Goal: Communication & Community: Share content

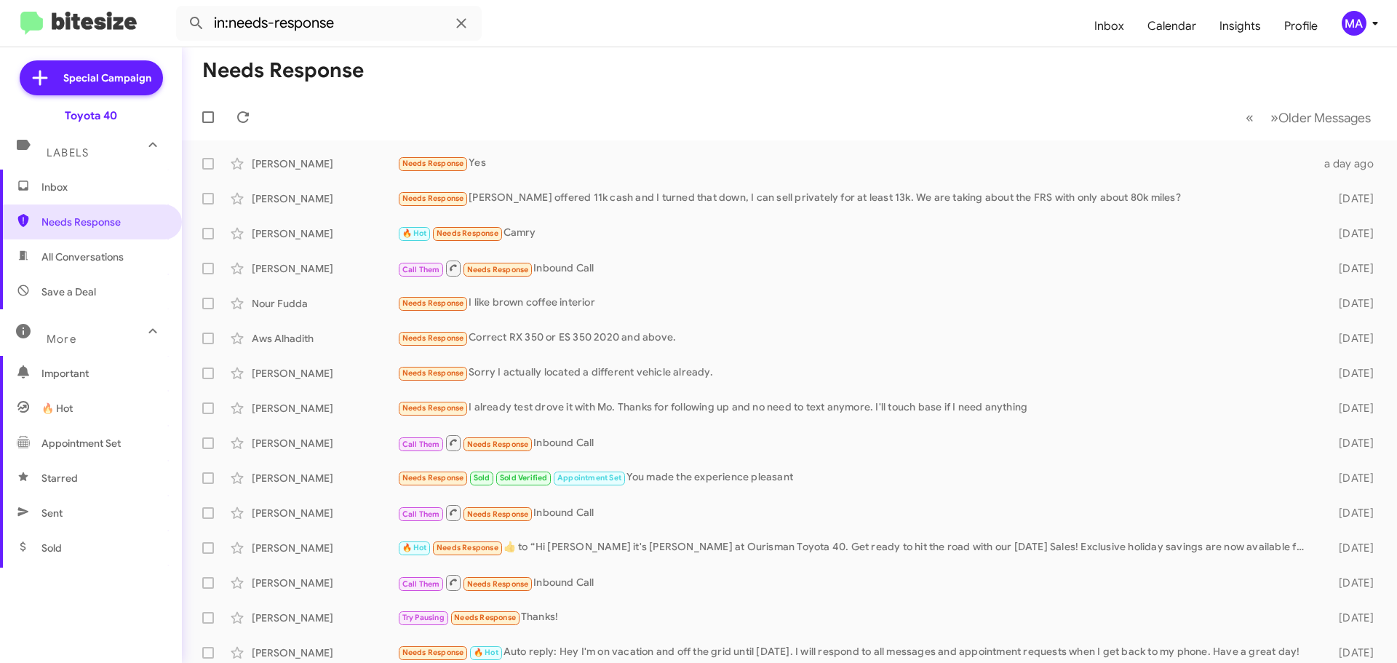
click at [63, 196] on span "Inbox" at bounding box center [91, 187] width 182 height 35
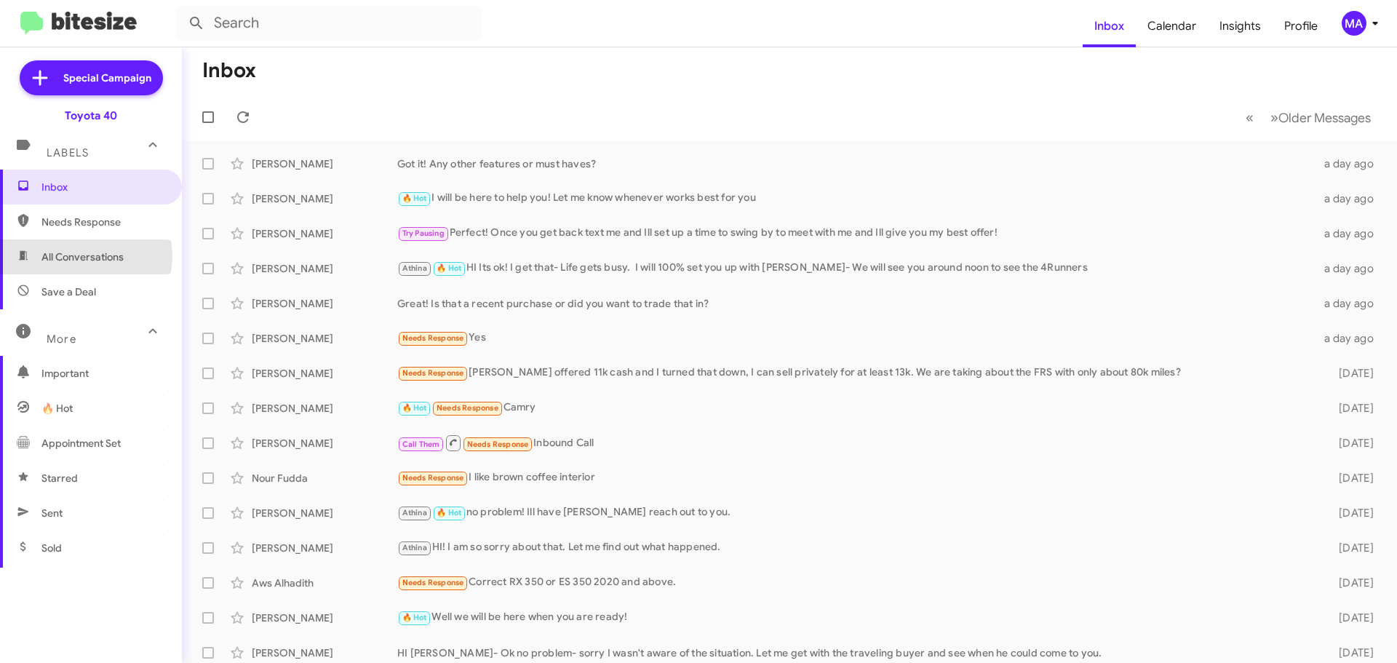
click at [76, 256] on span "All Conversations" at bounding box center [82, 257] width 82 height 15
type input "in:all-conversations"
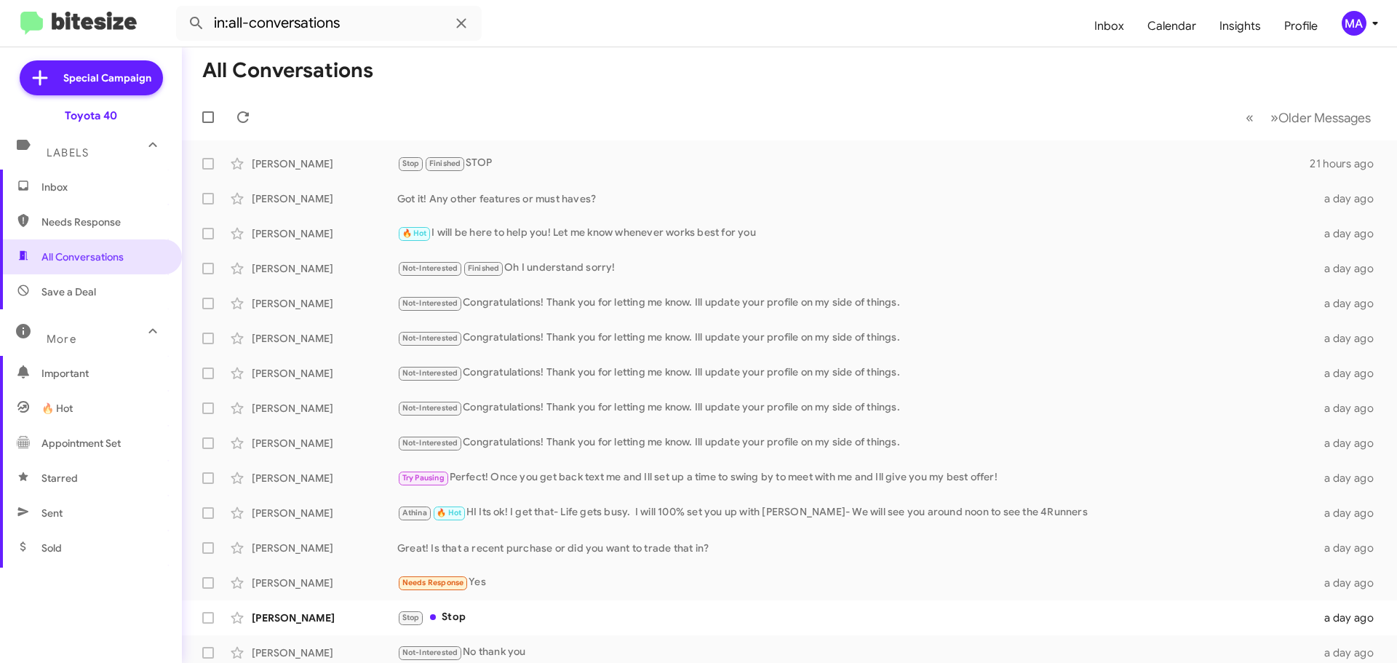
click at [1357, 23] on div "MA" at bounding box center [1354, 23] width 25 height 25
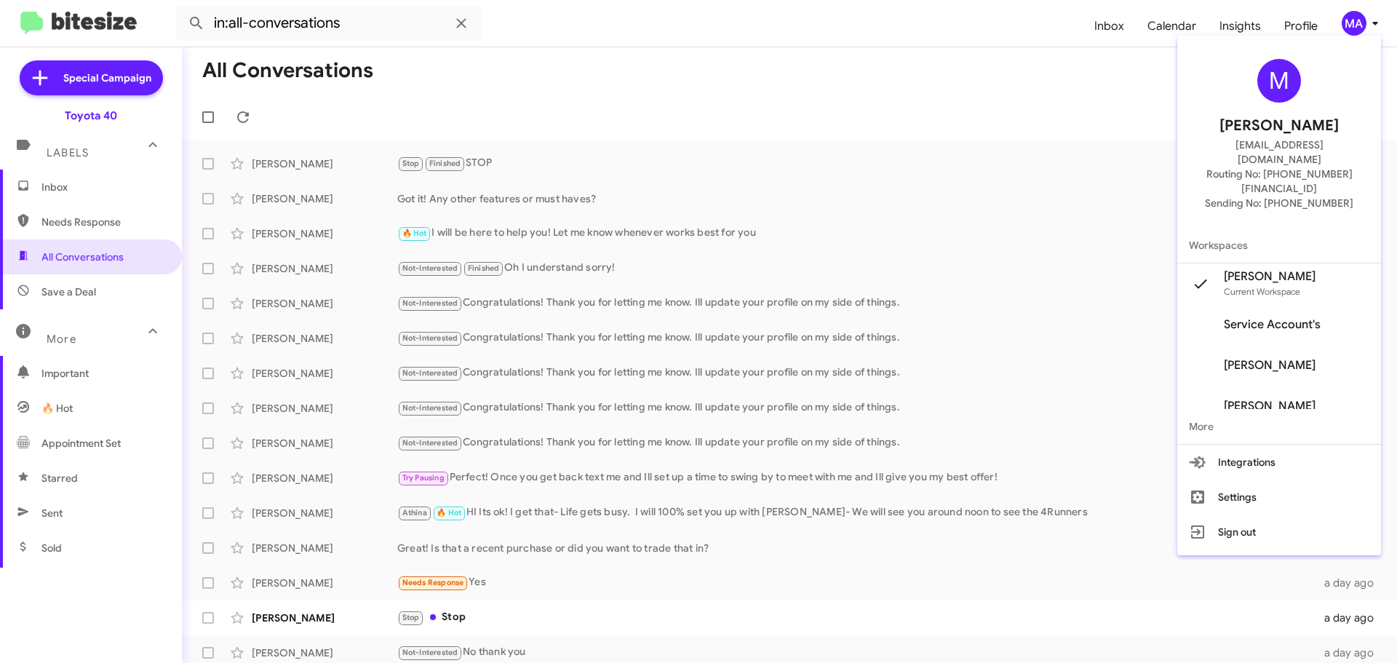
click at [1240, 22] on div at bounding box center [698, 331] width 1397 height 663
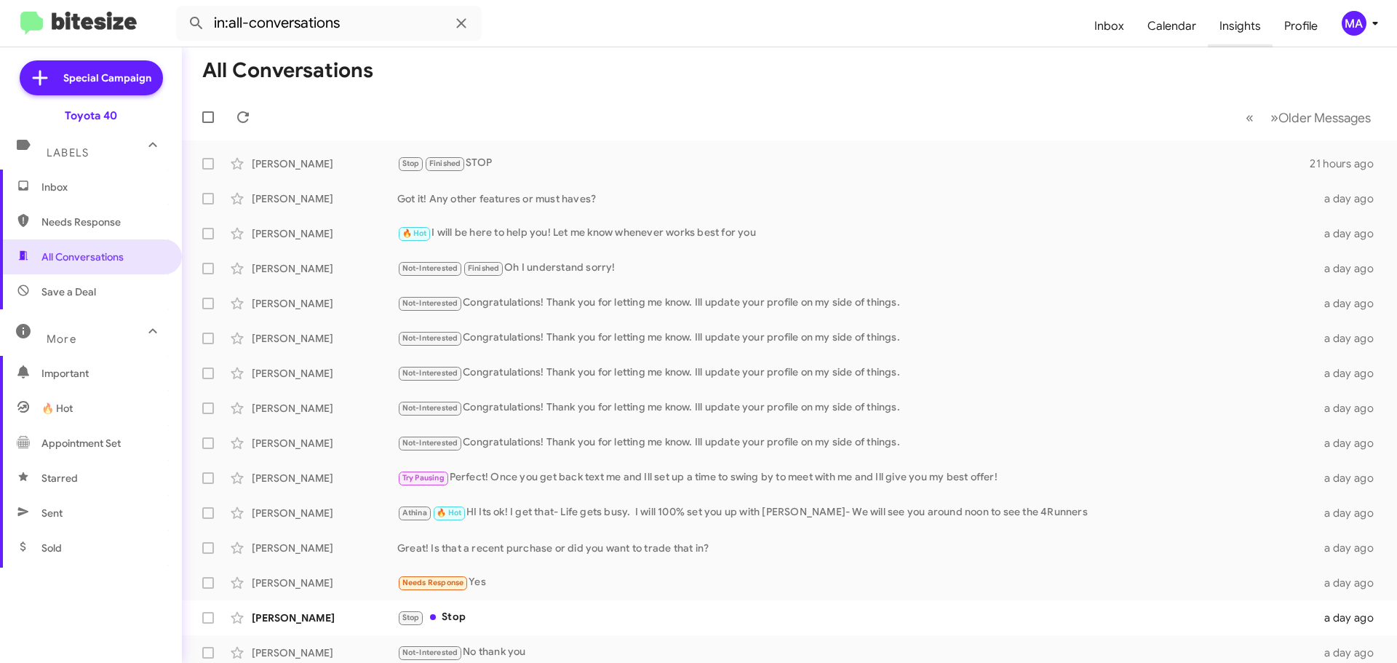
click at [1240, 22] on span "Insights" at bounding box center [1240, 26] width 65 height 42
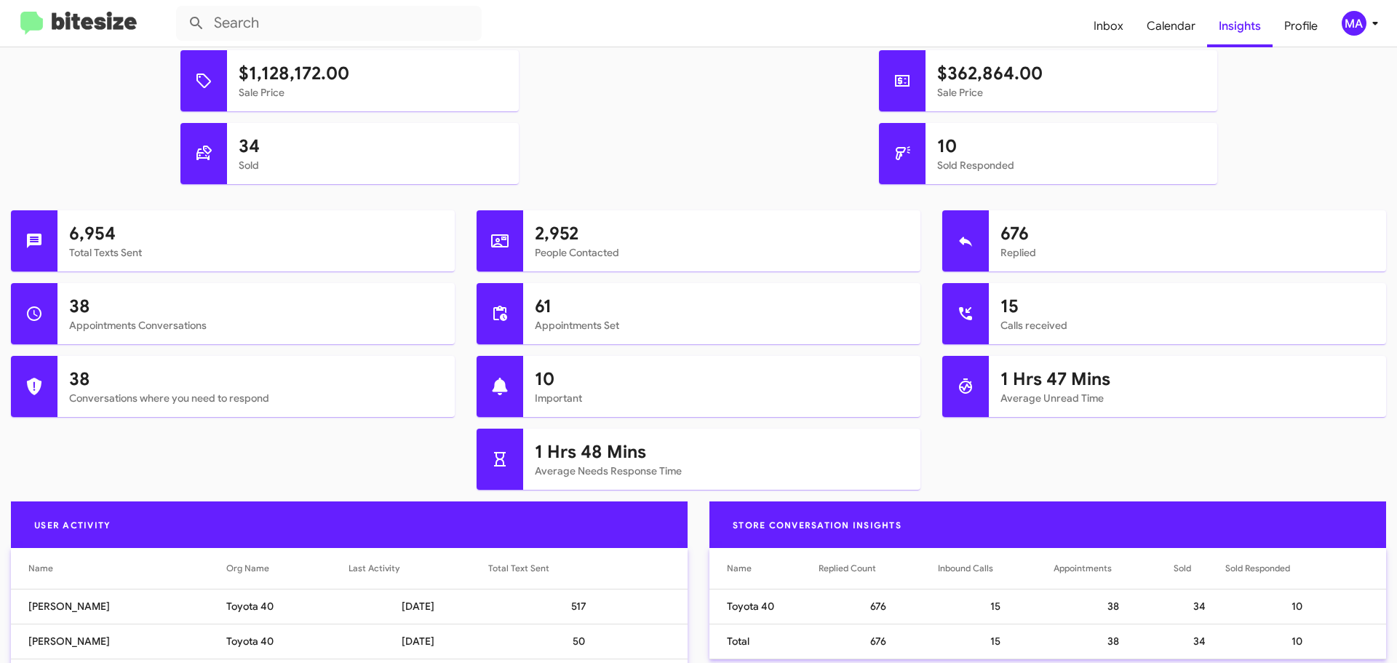
scroll to position [51, 0]
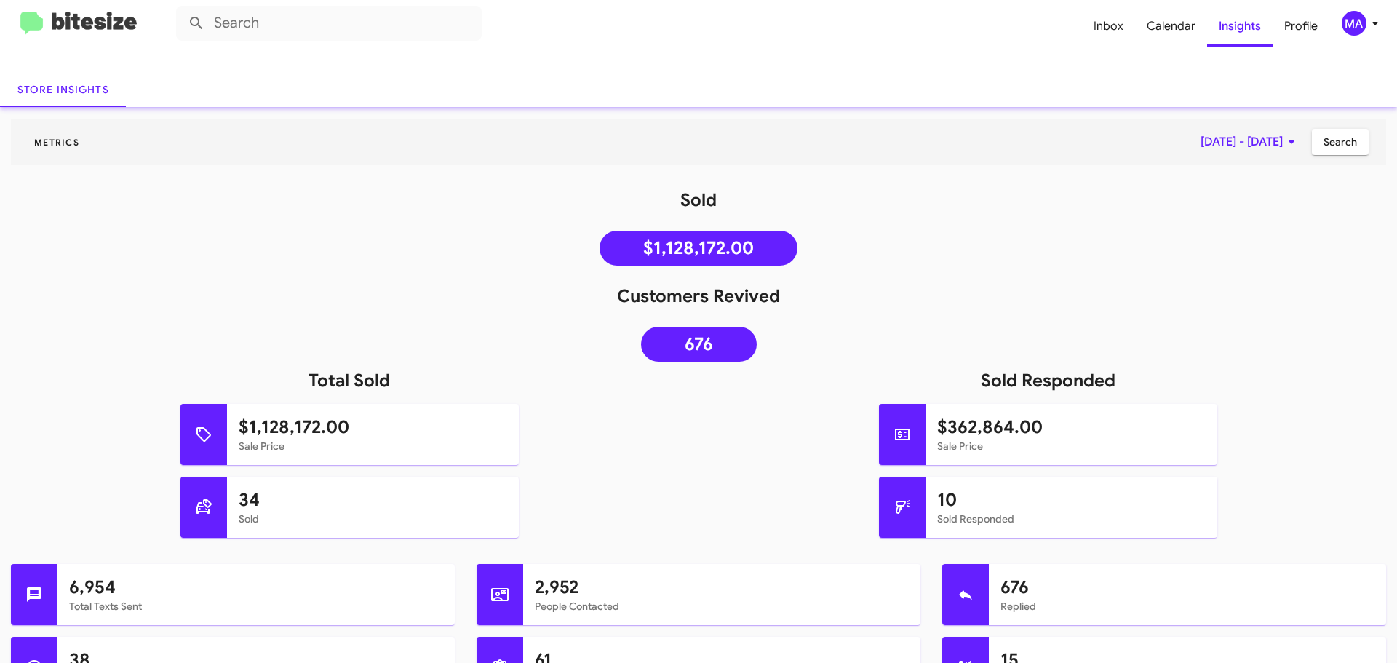
click at [1374, 23] on icon at bounding box center [1374, 24] width 5 height 4
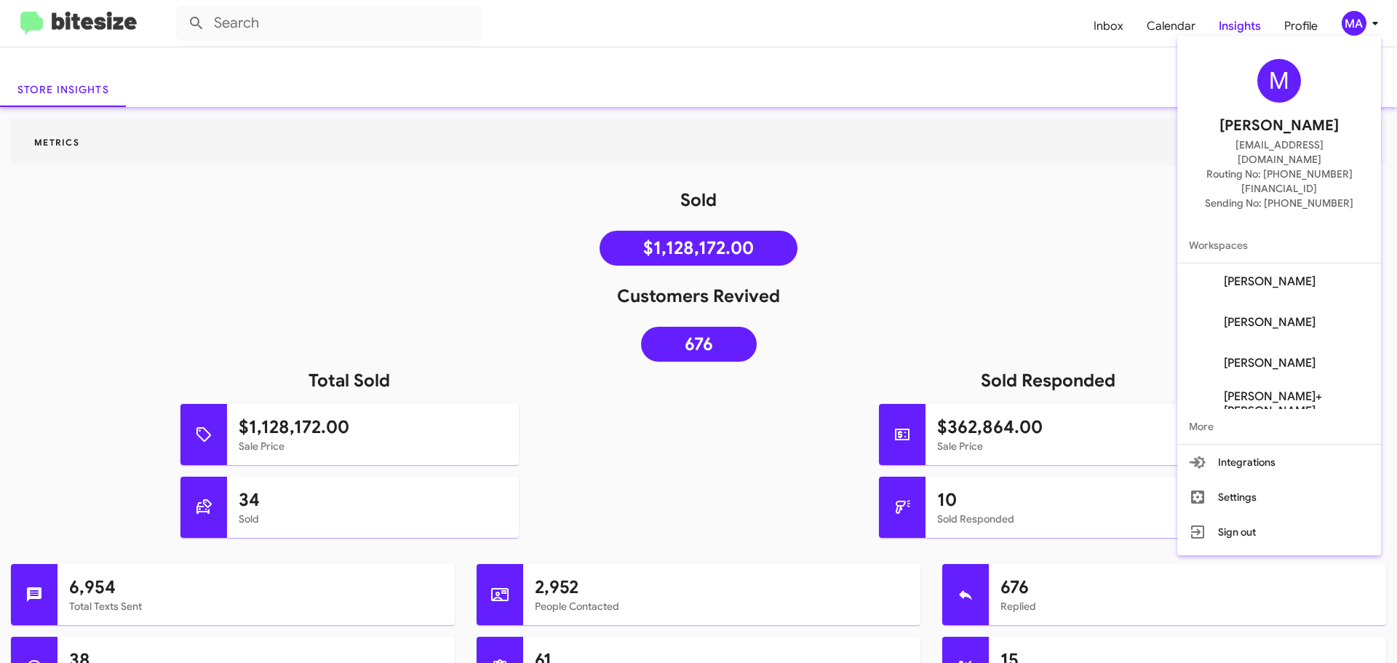
scroll to position [180, 0]
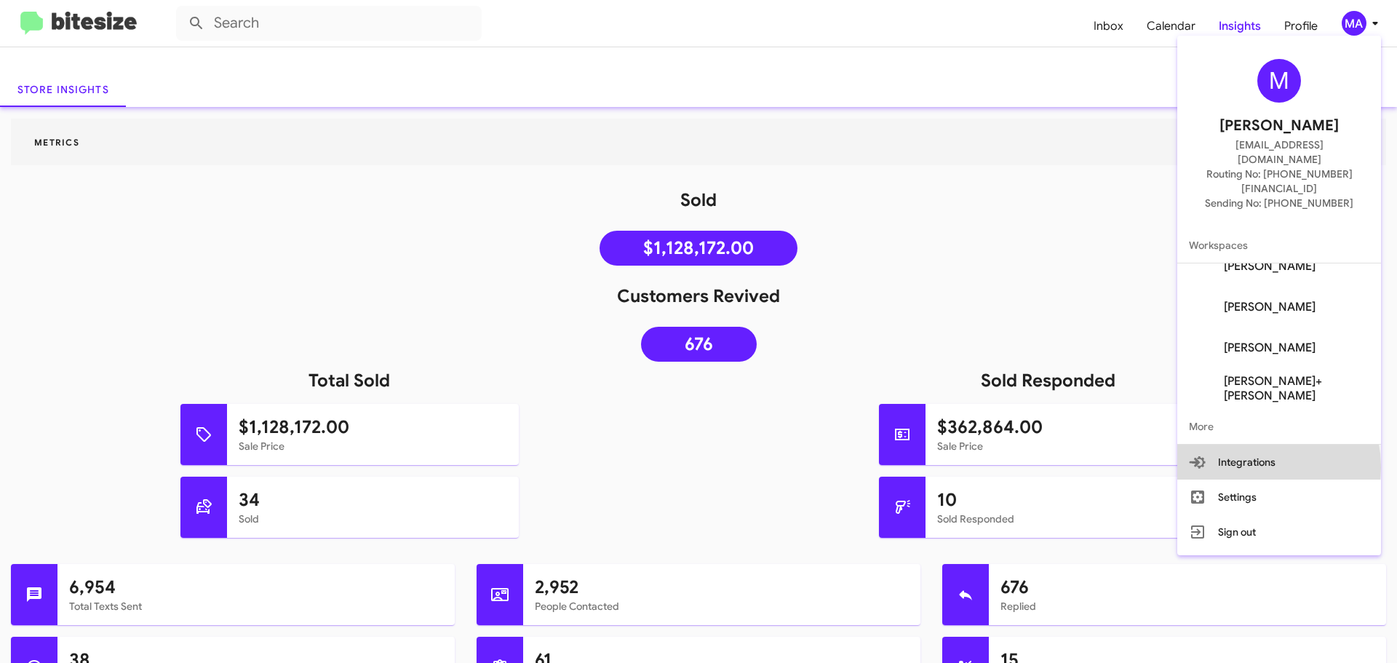
click at [1252, 445] on button "Integrations" at bounding box center [1279, 462] width 204 height 35
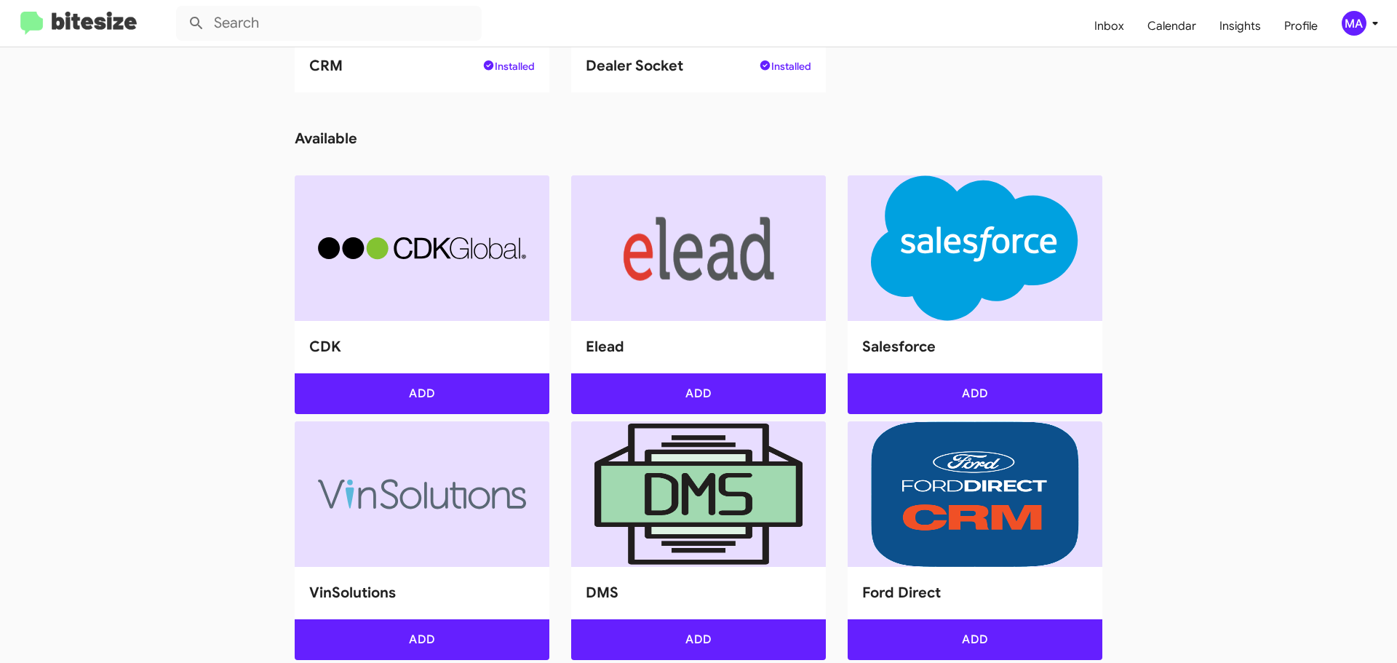
scroll to position [582, 0]
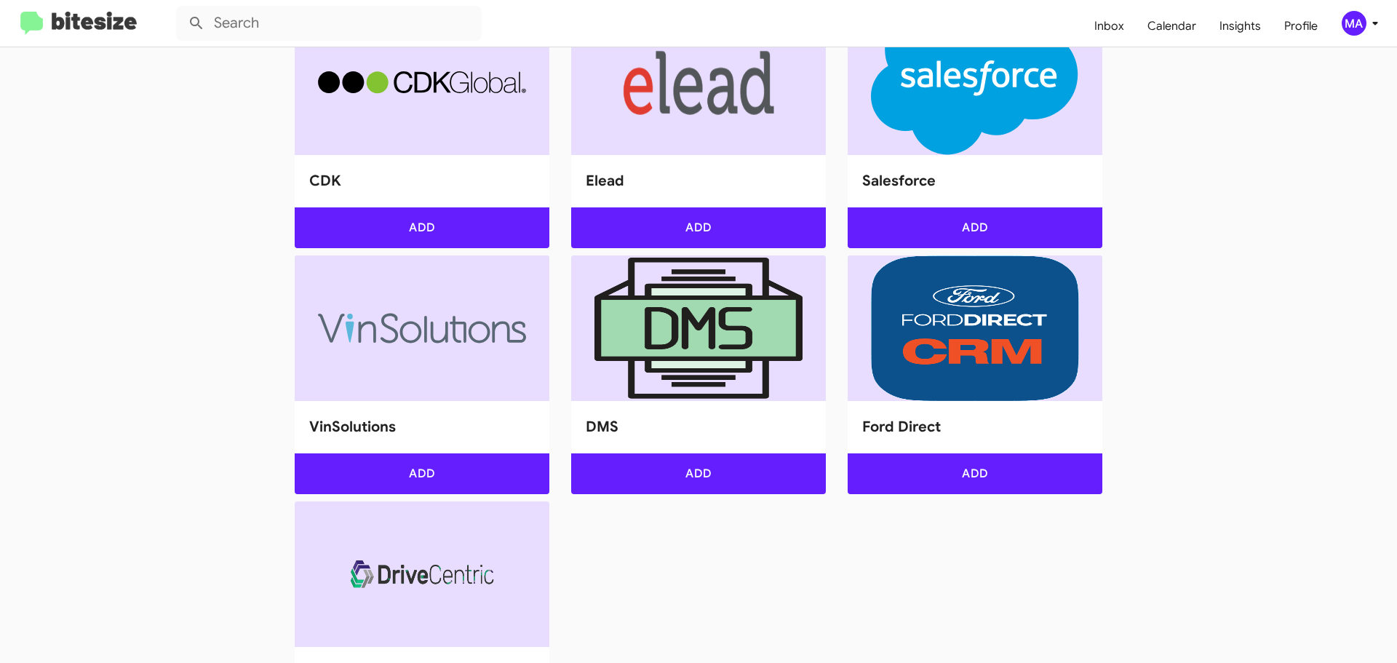
click at [1371, 30] on icon at bounding box center [1374, 23] width 17 height 17
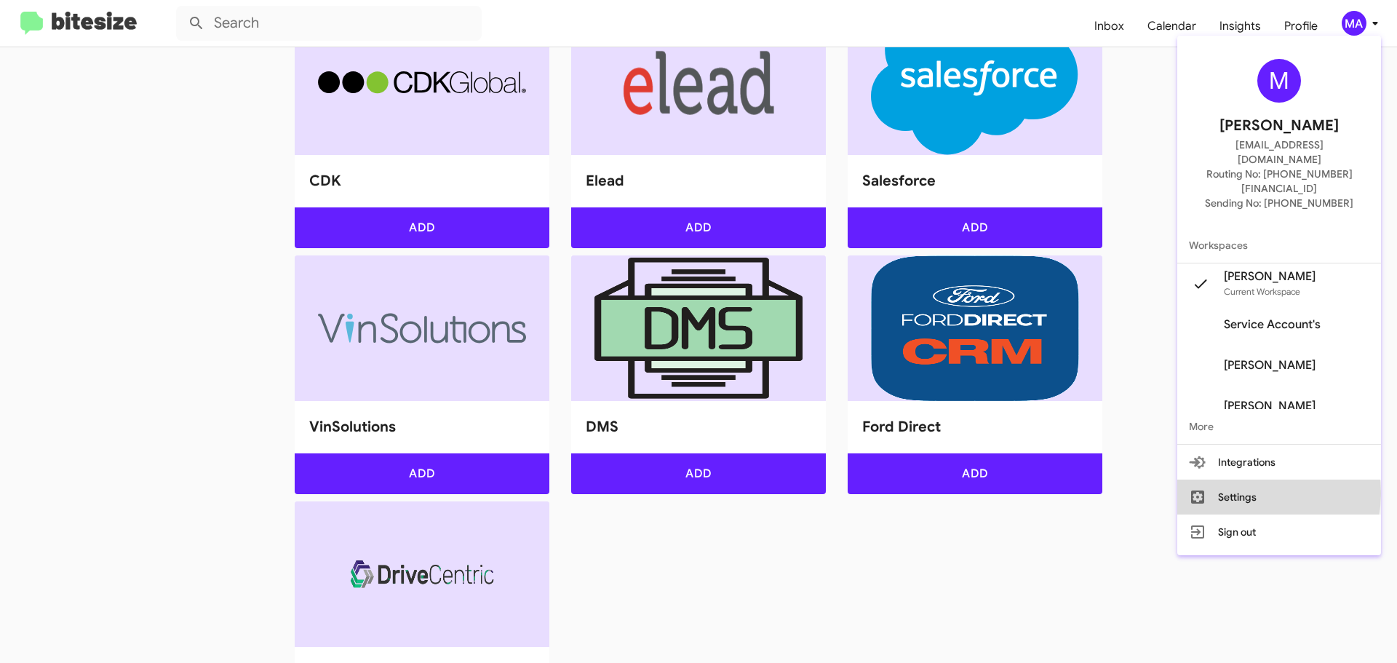
click at [1254, 479] on button "Settings" at bounding box center [1279, 496] width 204 height 35
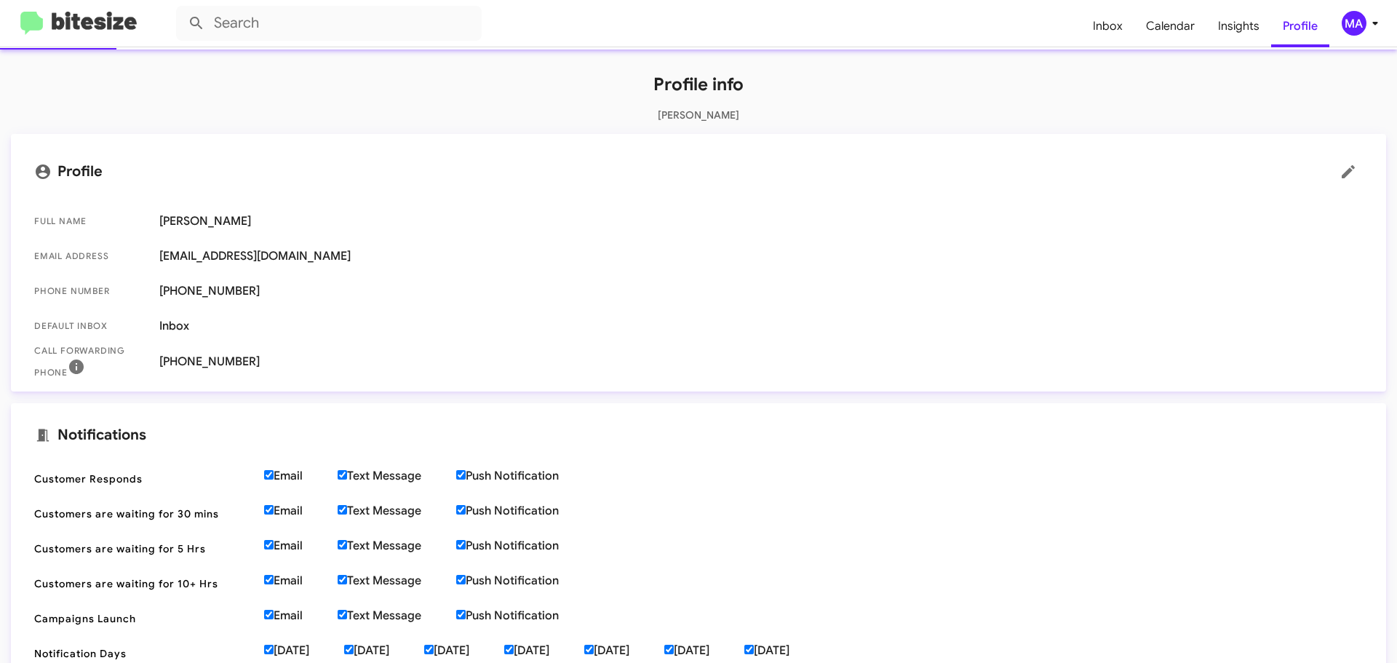
scroll to position [49, 0]
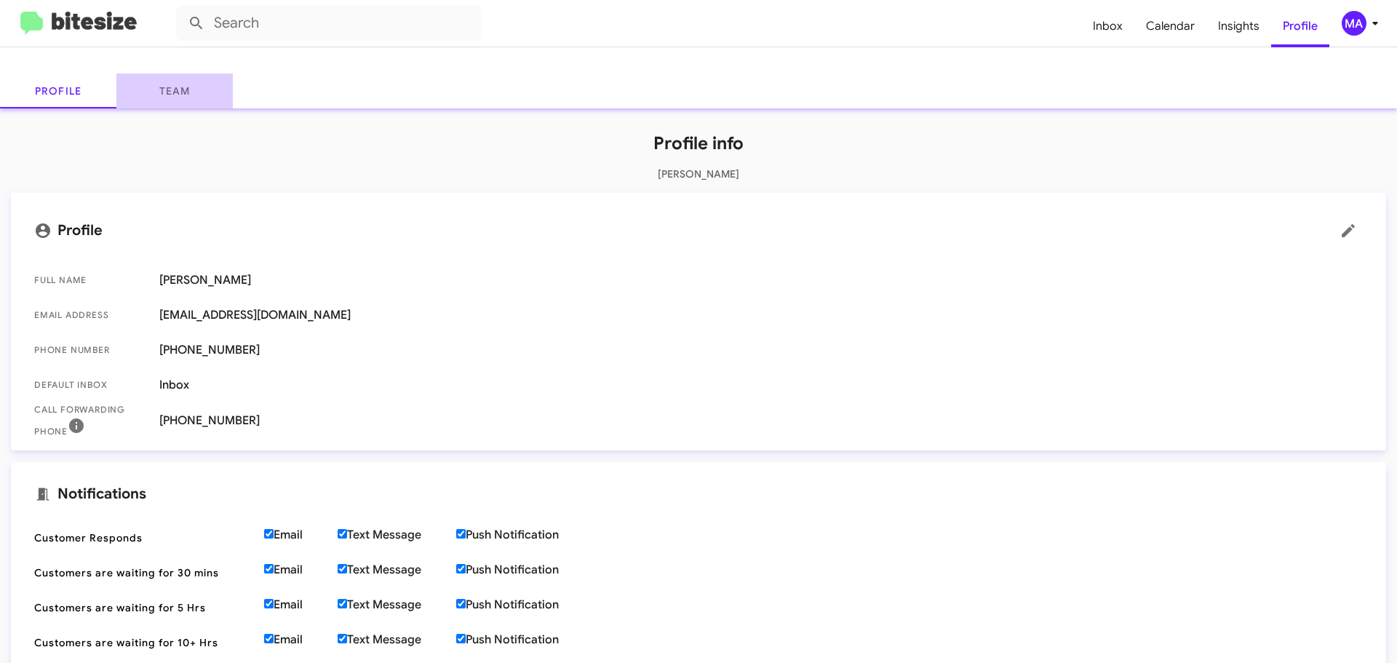
click at [170, 89] on link "Team" at bounding box center [174, 90] width 116 height 35
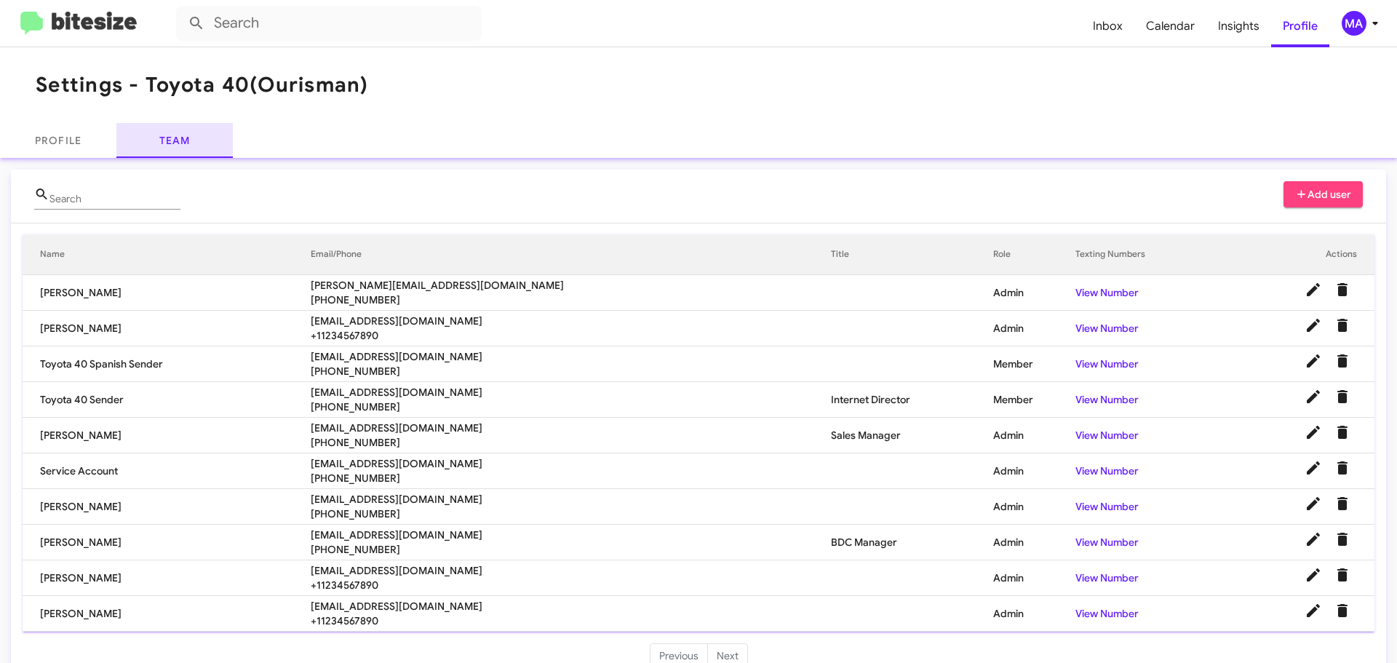
scroll to position [30, 0]
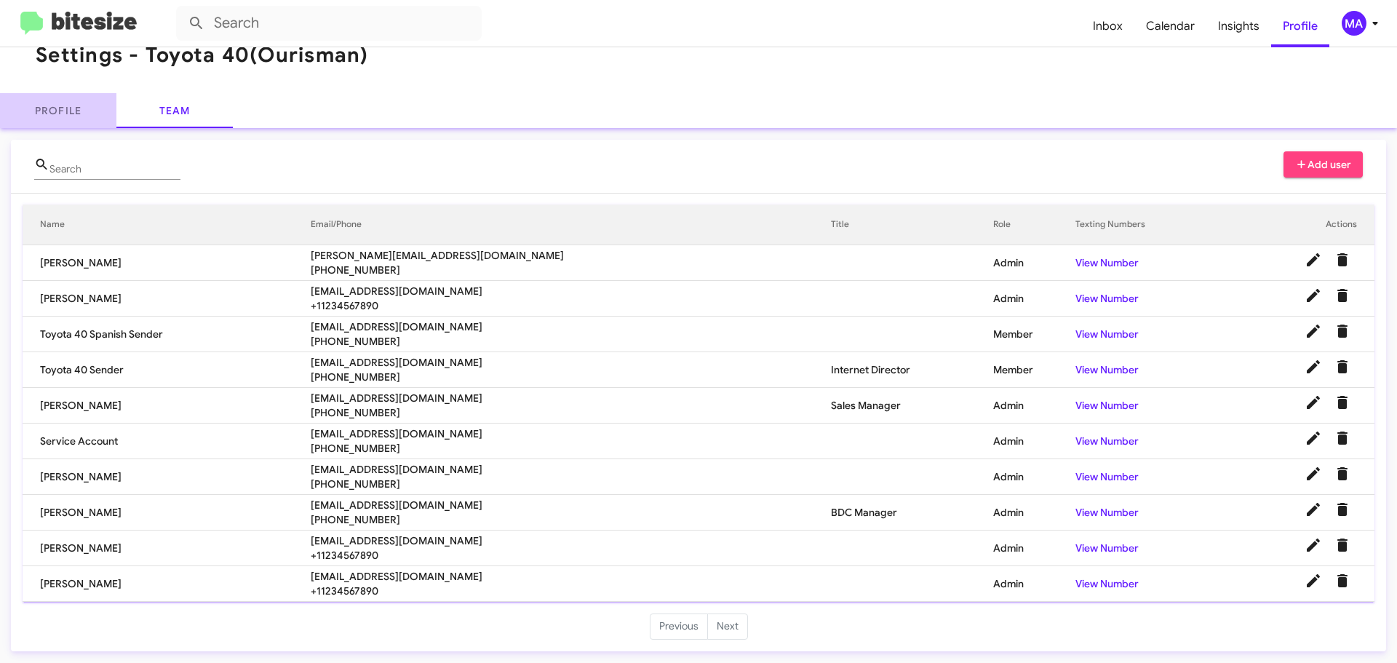
click at [53, 108] on link "Profile" at bounding box center [58, 110] width 116 height 35
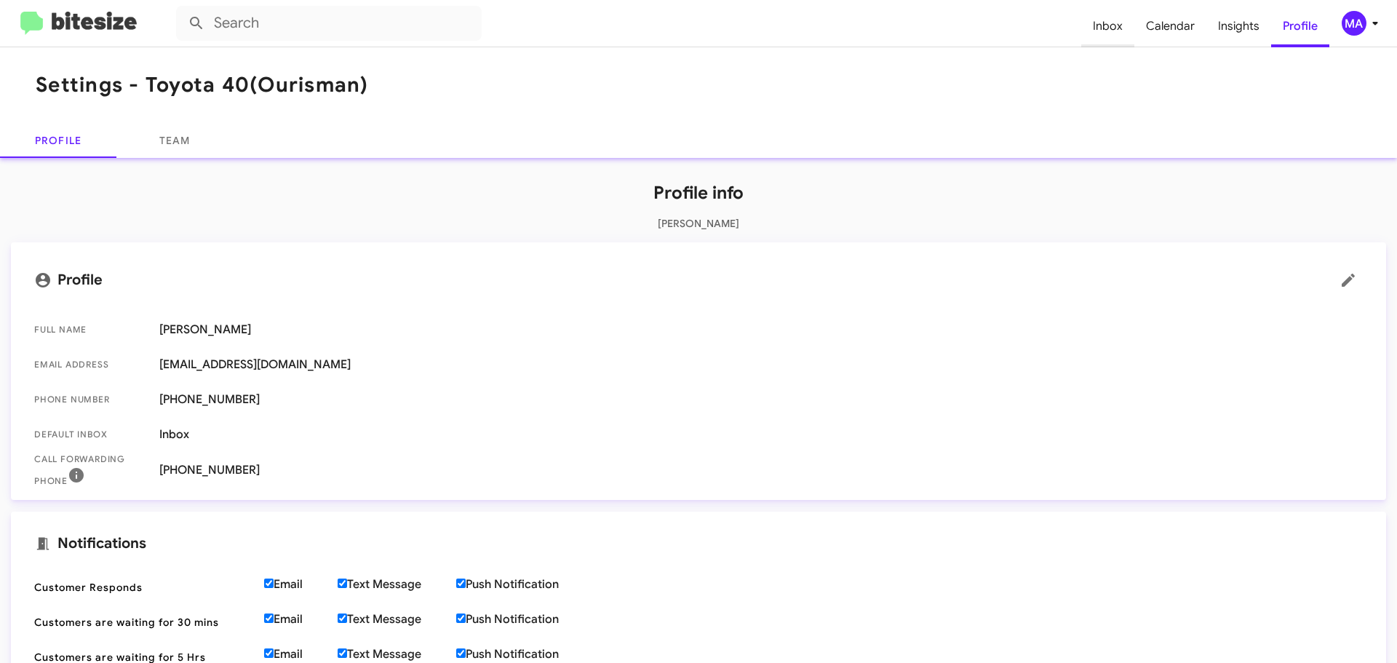
click at [1101, 20] on span "Inbox" at bounding box center [1107, 26] width 53 height 42
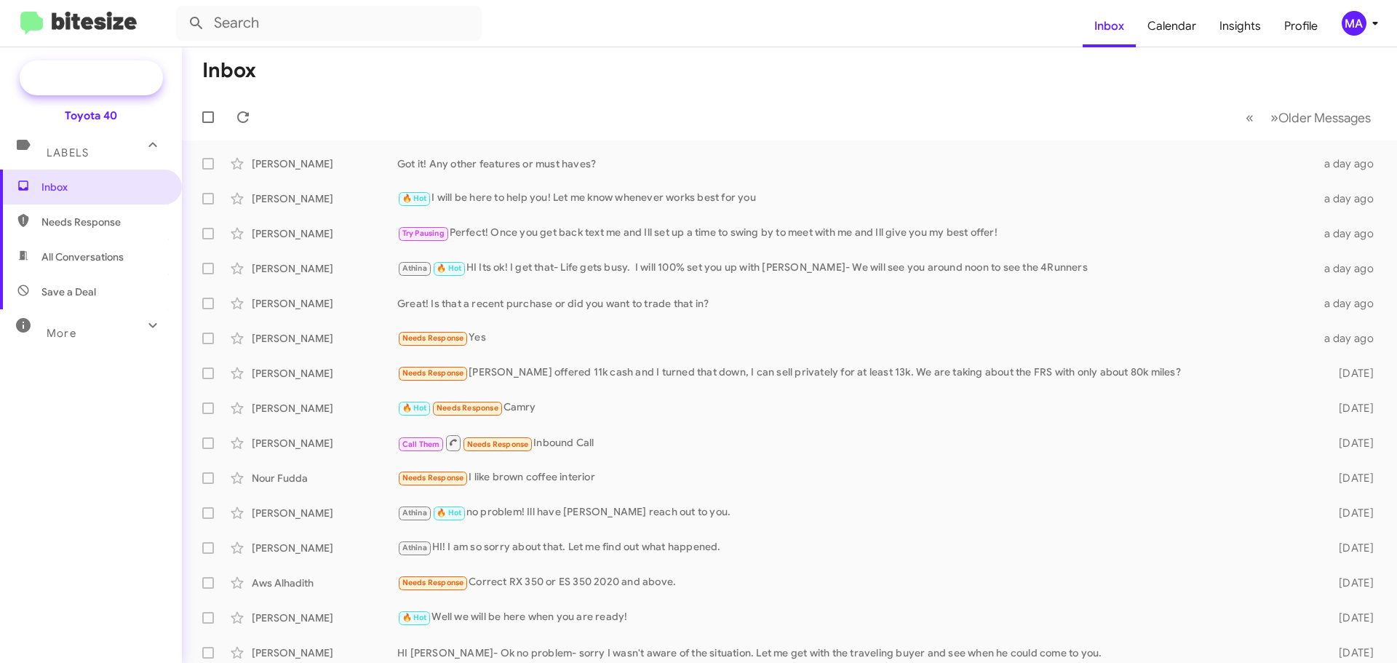
click at [86, 77] on span "Special Campaign" at bounding box center [107, 78] width 88 height 15
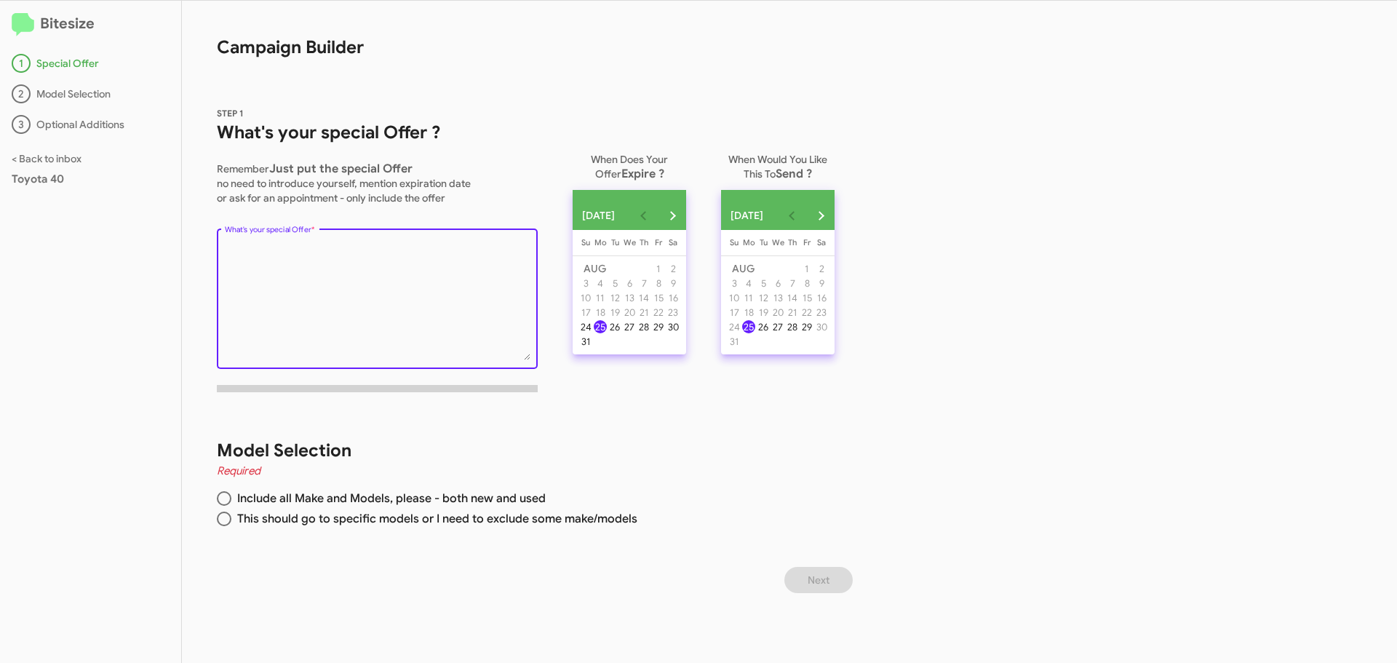
click at [282, 258] on textarea "What's your special Offer *" at bounding box center [378, 301] width 306 height 118
click at [687, 215] on button "Next month" at bounding box center [672, 215] width 29 height 29
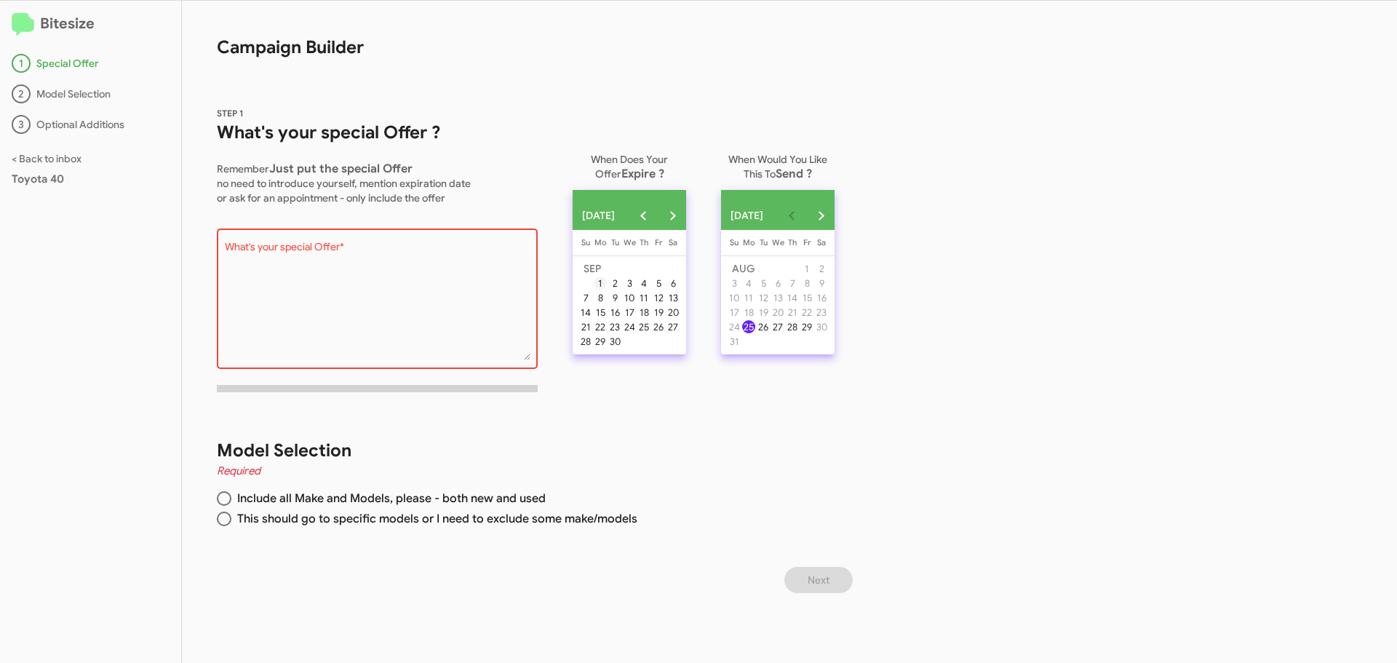
click at [607, 285] on div "1" at bounding box center [600, 282] width 13 height 13
click at [755, 333] on div "25" at bounding box center [748, 326] width 13 height 13
click at [348, 262] on textarea "What's your special Offer *" at bounding box center [378, 301] width 306 height 118
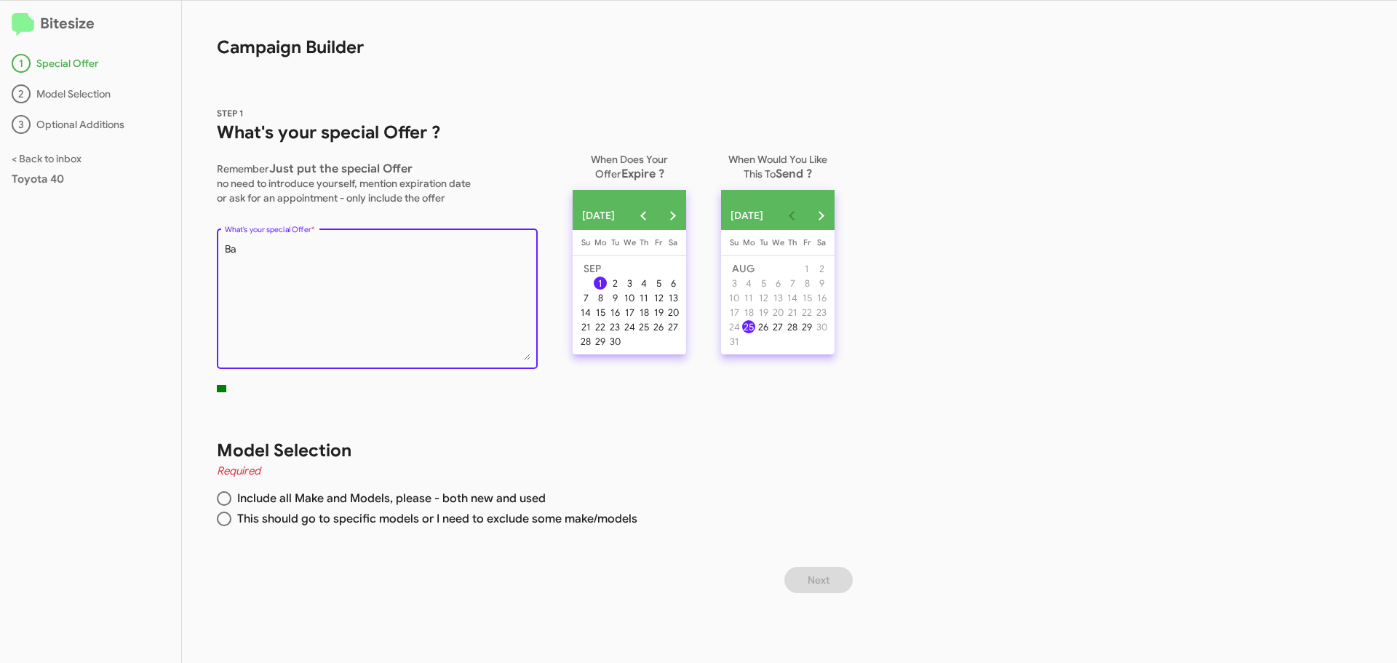
type textarea "B"
type textarea "C"
type textarea "L"
type textarea "1"
click at [498, 251] on textarea "What's your special Offer *" at bounding box center [378, 301] width 306 height 118
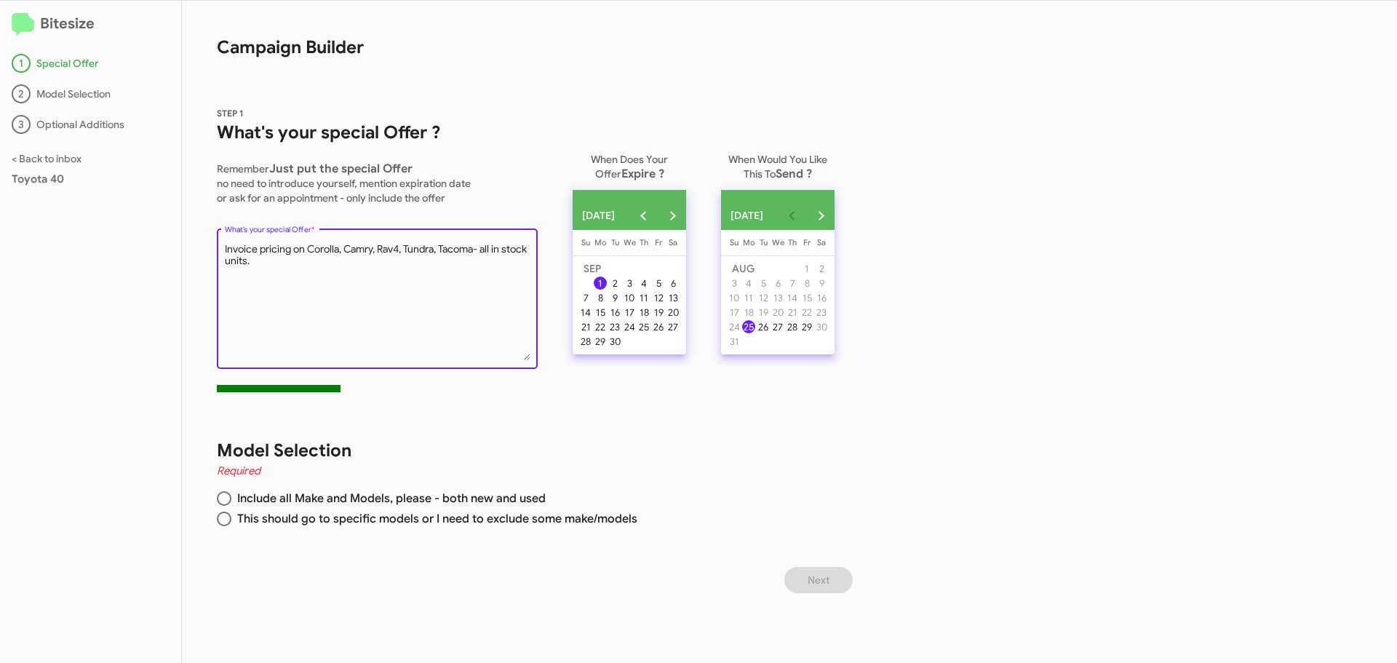
click at [236, 267] on textarea "What's your special Offer *" at bounding box center [378, 301] width 306 height 118
click at [261, 269] on textarea "What's your special Offer *" at bounding box center [378, 301] width 306 height 118
type textarea "Invoice pricing on Corolla, Camry, Rav4, Tundra, Tacoma- all in stock units. Mu…"
click at [228, 520] on span at bounding box center [224, 518] width 15 height 15
click at [228, 520] on input "This should go to specific models or I need to exclude some make/models" at bounding box center [224, 518] width 15 height 15
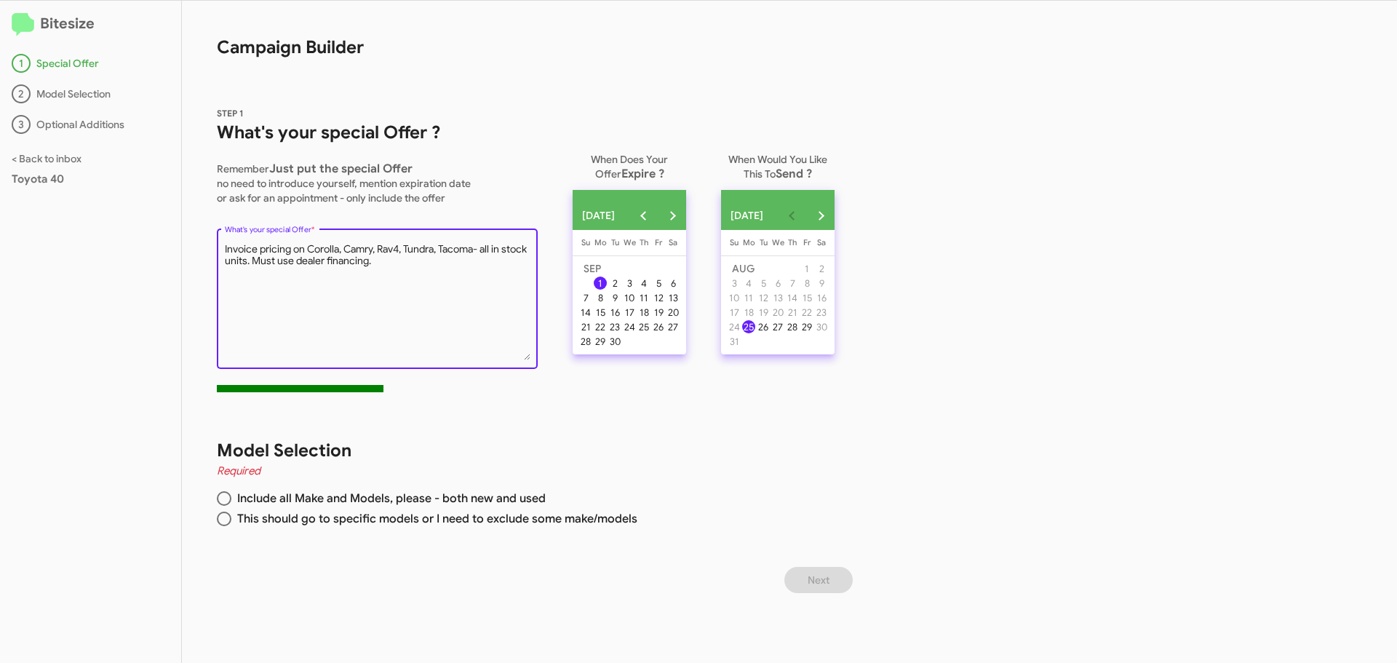
radio input "true"
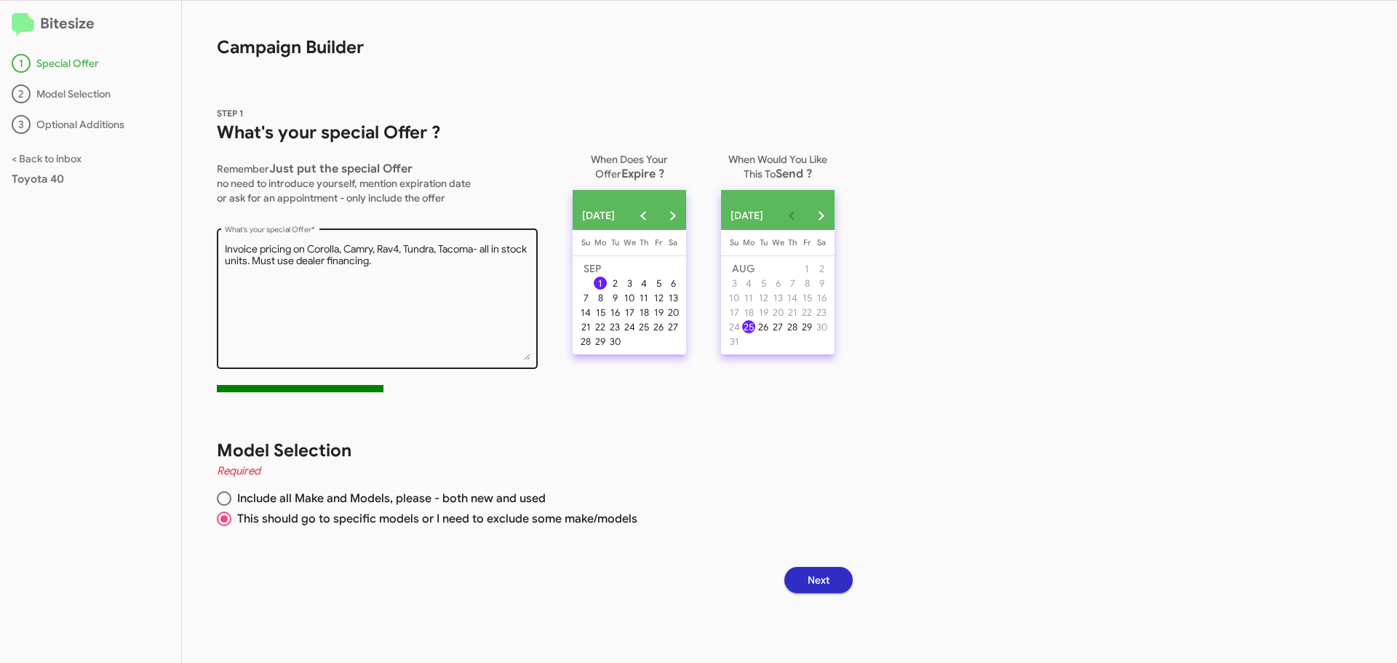
click at [344, 278] on textarea "What's your special Offer *" at bounding box center [378, 301] width 306 height 118
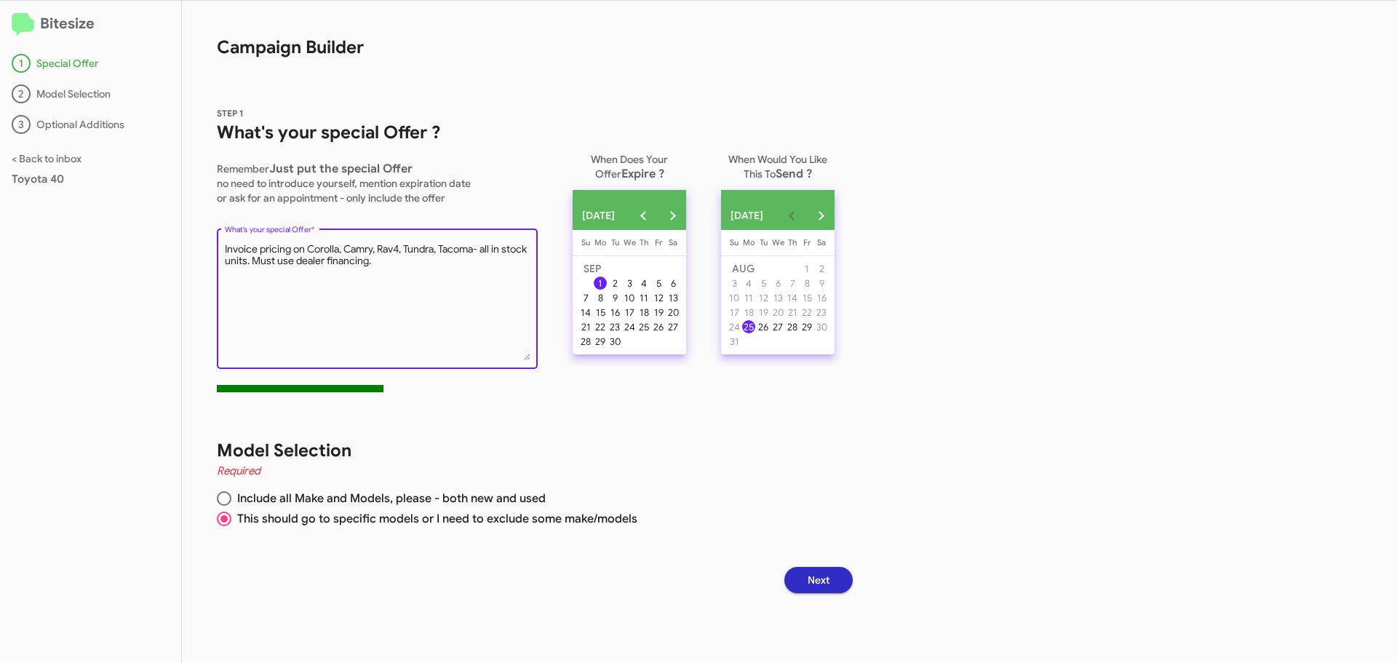
click at [410, 269] on textarea "What's your special Offer *" at bounding box center [378, 301] width 306 height 118
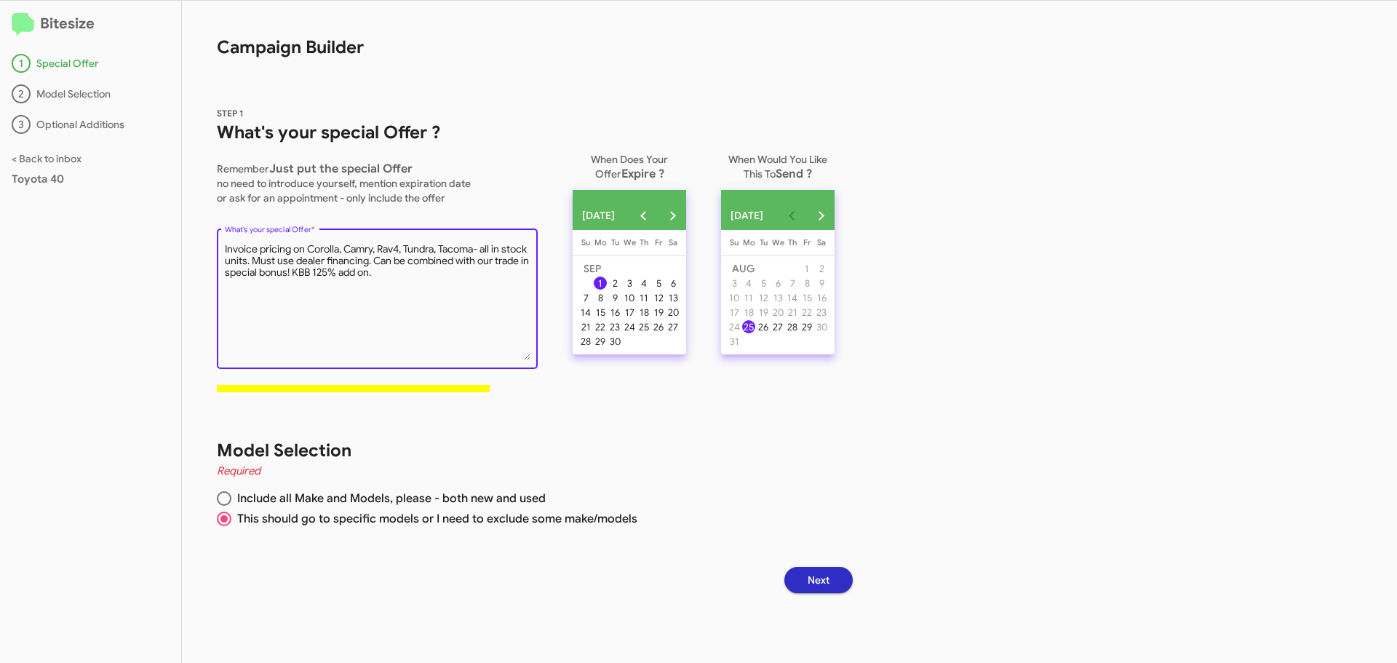
type textarea "Invoice pricing on Corolla, Camry, Rav4, Tundra, Tacoma- all in stock units. Mu…"
click at [829, 583] on span "Next" at bounding box center [819, 580] width 22 height 26
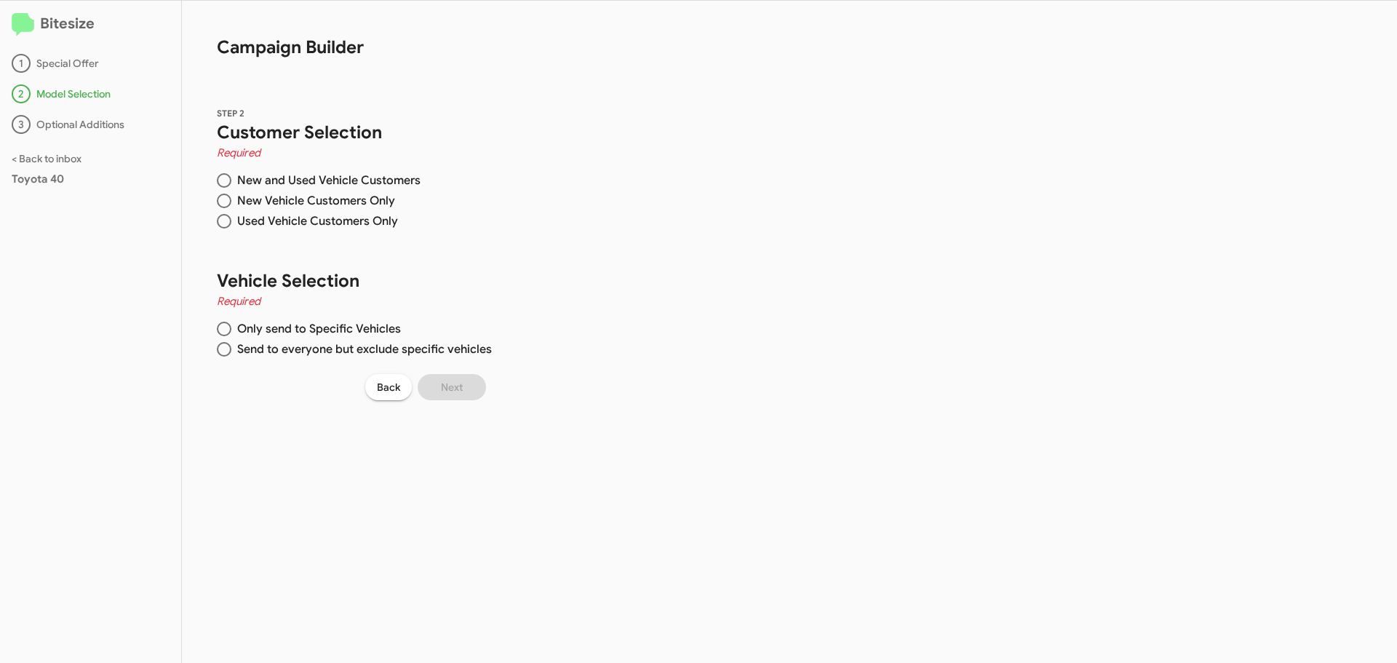
click at [226, 203] on span at bounding box center [224, 201] width 15 height 15
click at [226, 203] on input "New Vehicle Customers Only" at bounding box center [224, 201] width 15 height 15
radio input "true"
click at [223, 350] on span at bounding box center [224, 349] width 15 height 15
click at [223, 350] on input "Send to everyone but exclude specific vehicles" at bounding box center [224, 349] width 15 height 15
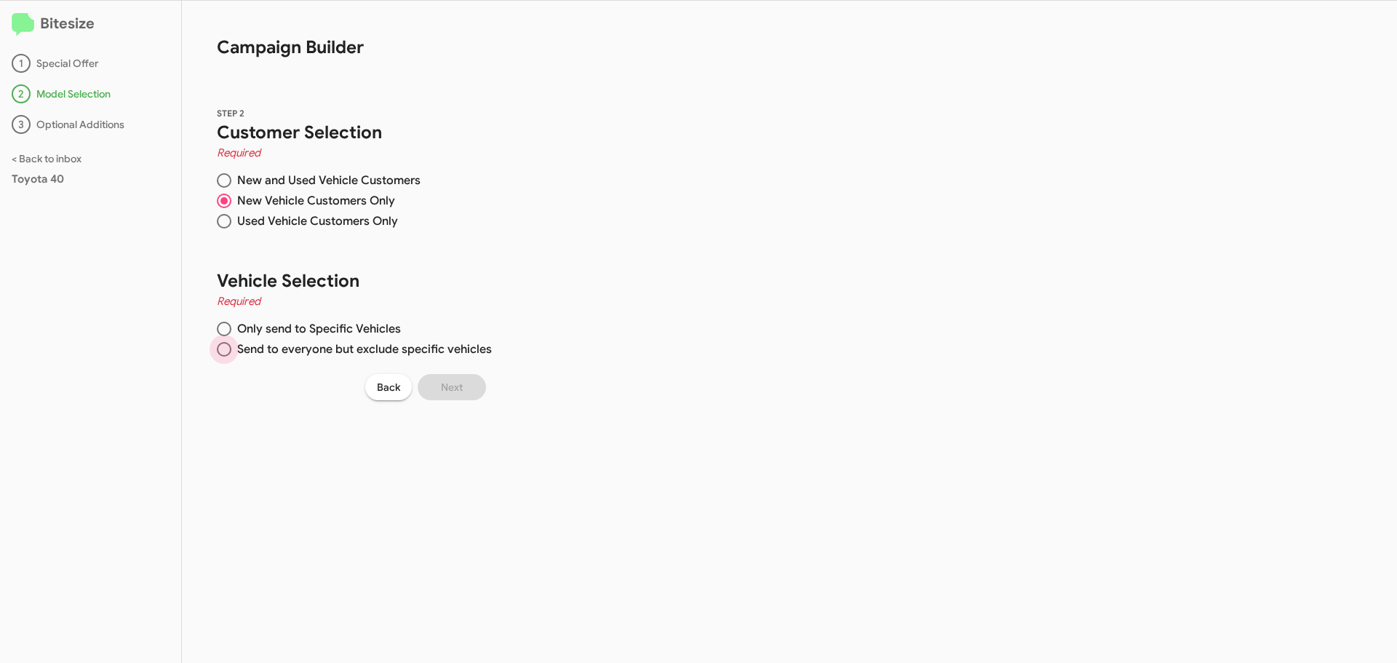
radio input "true"
click at [556, 170] on input "Search Make" at bounding box center [586, 174] width 131 height 12
type input "toyota"
click at [533, 200] on span at bounding box center [539, 206] width 12 height 12
click at [538, 212] on input "Toyota" at bounding box center [538, 212] width 1 height 1
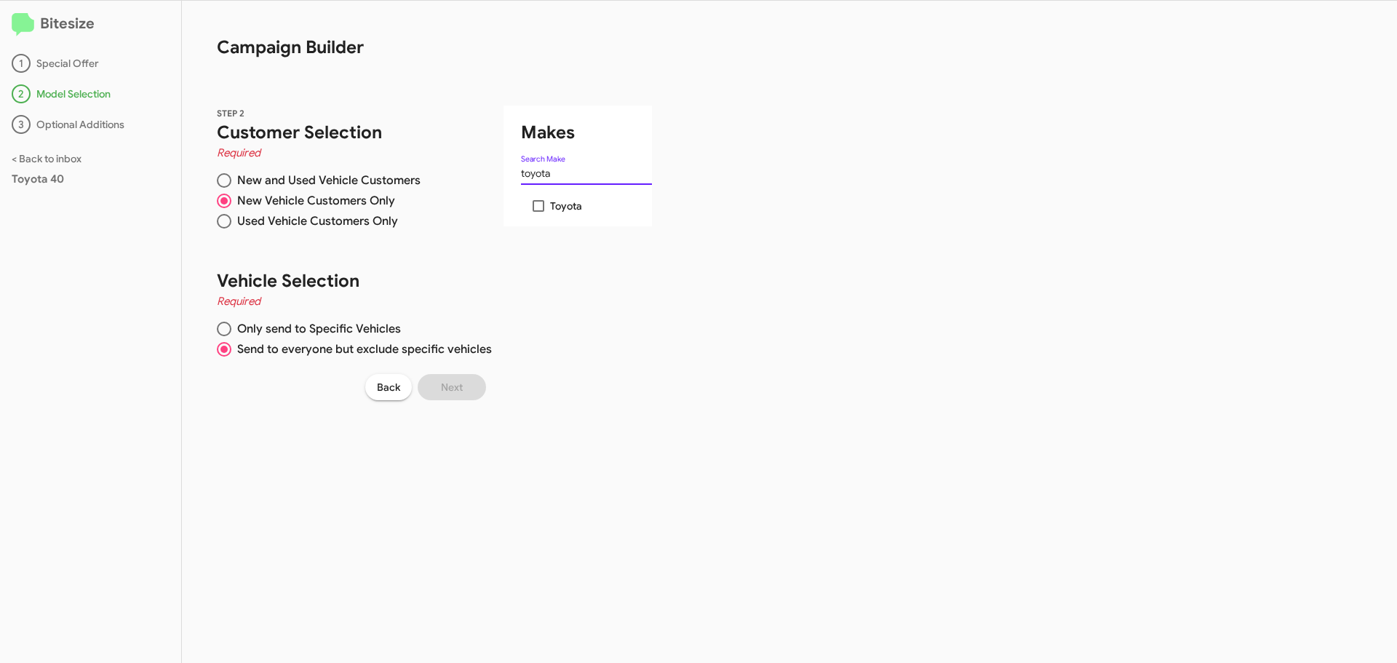
checkbox input "true"
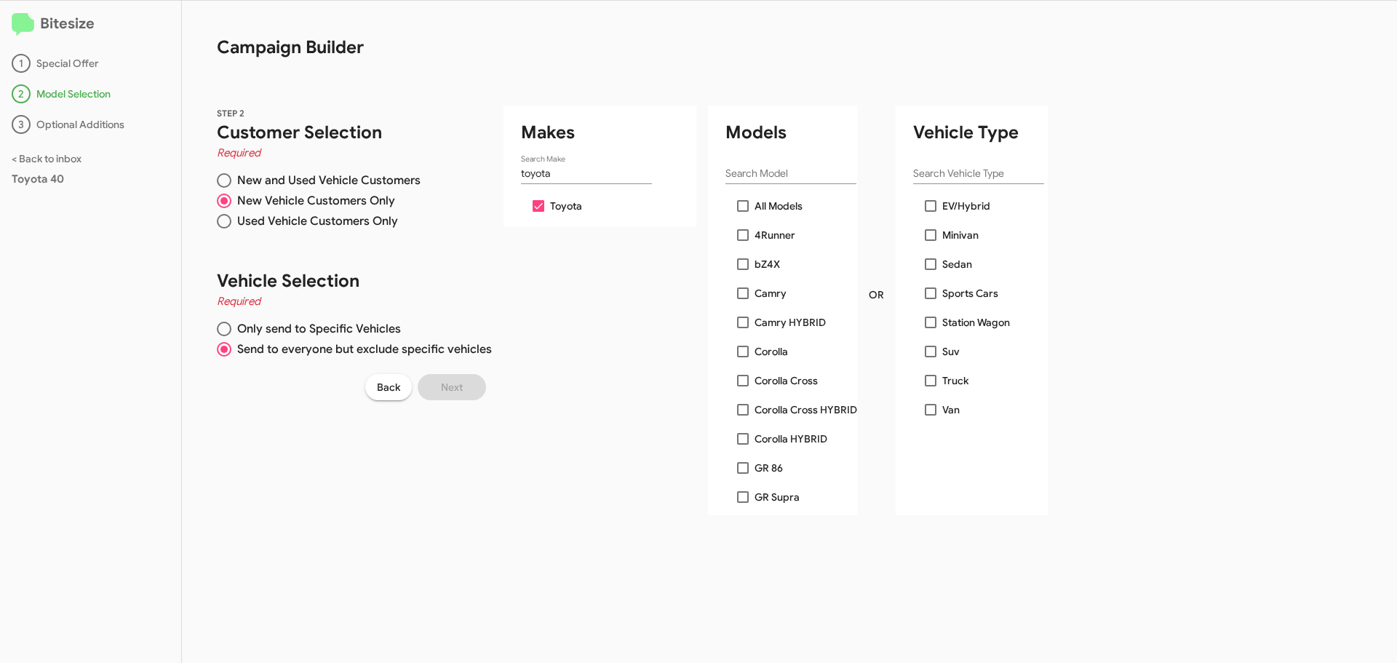
click at [760, 172] on input "Search Model" at bounding box center [790, 174] width 131 height 12
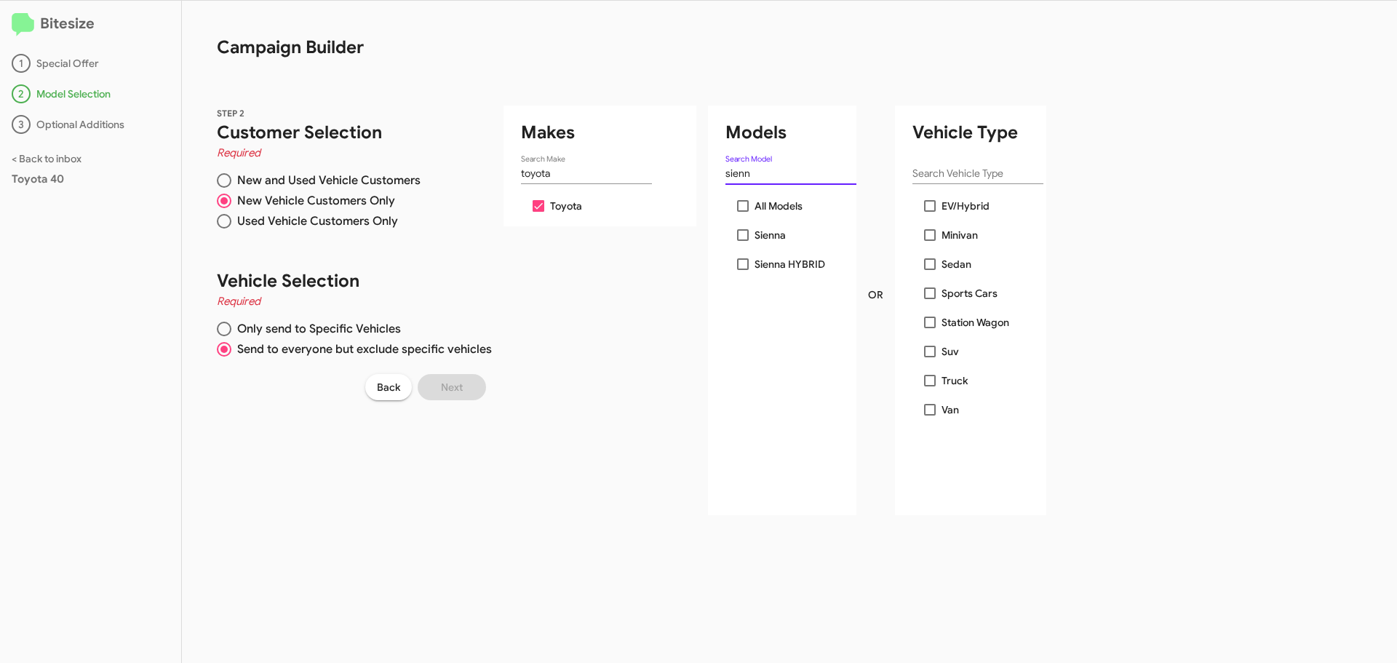
type input "sienn"
click at [738, 206] on span at bounding box center [743, 206] width 12 height 12
click at [742, 212] on input "All Models" at bounding box center [742, 212] width 1 height 1
click at [738, 206] on span at bounding box center [743, 206] width 12 height 12
click at [742, 212] on input "All Models" at bounding box center [742, 212] width 1 height 1
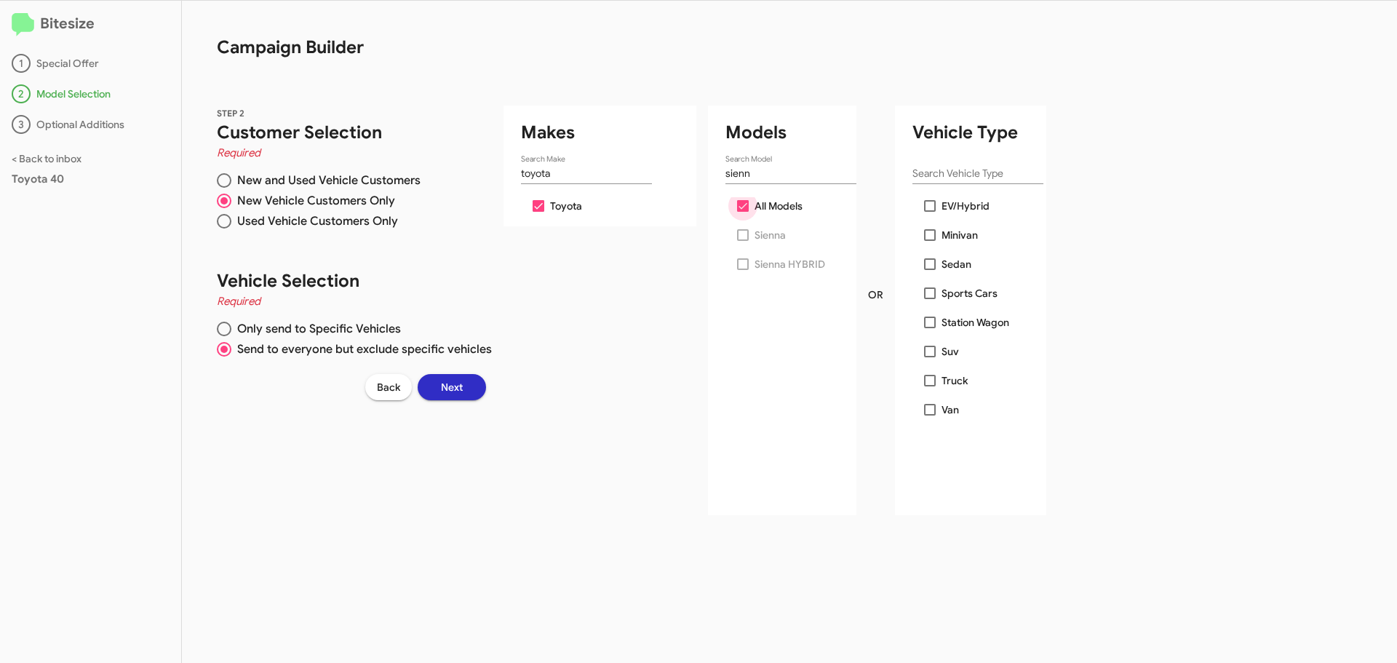
checkbox input "false"
click at [738, 234] on span at bounding box center [743, 235] width 12 height 12
click at [742, 241] on input "Sienna" at bounding box center [742, 241] width 1 height 1
checkbox input "true"
click at [738, 271] on label "Sienna HYBRID" at bounding box center [781, 263] width 88 height 17
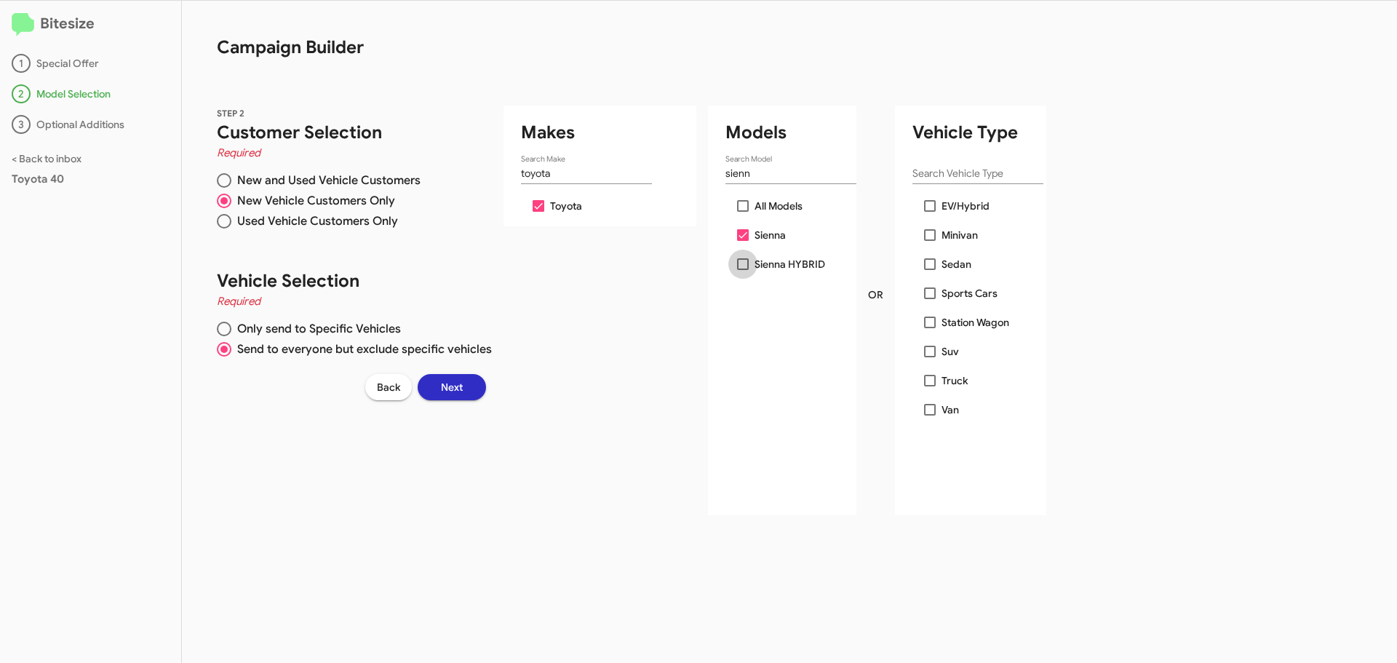
click at [742, 271] on input "Sienna HYBRID" at bounding box center [742, 270] width 1 height 1
checkbox input "true"
click at [760, 184] on div "sienn Search Model" at bounding box center [790, 176] width 131 height 41
click at [754, 178] on input "sienn" at bounding box center [790, 174] width 131 height 12
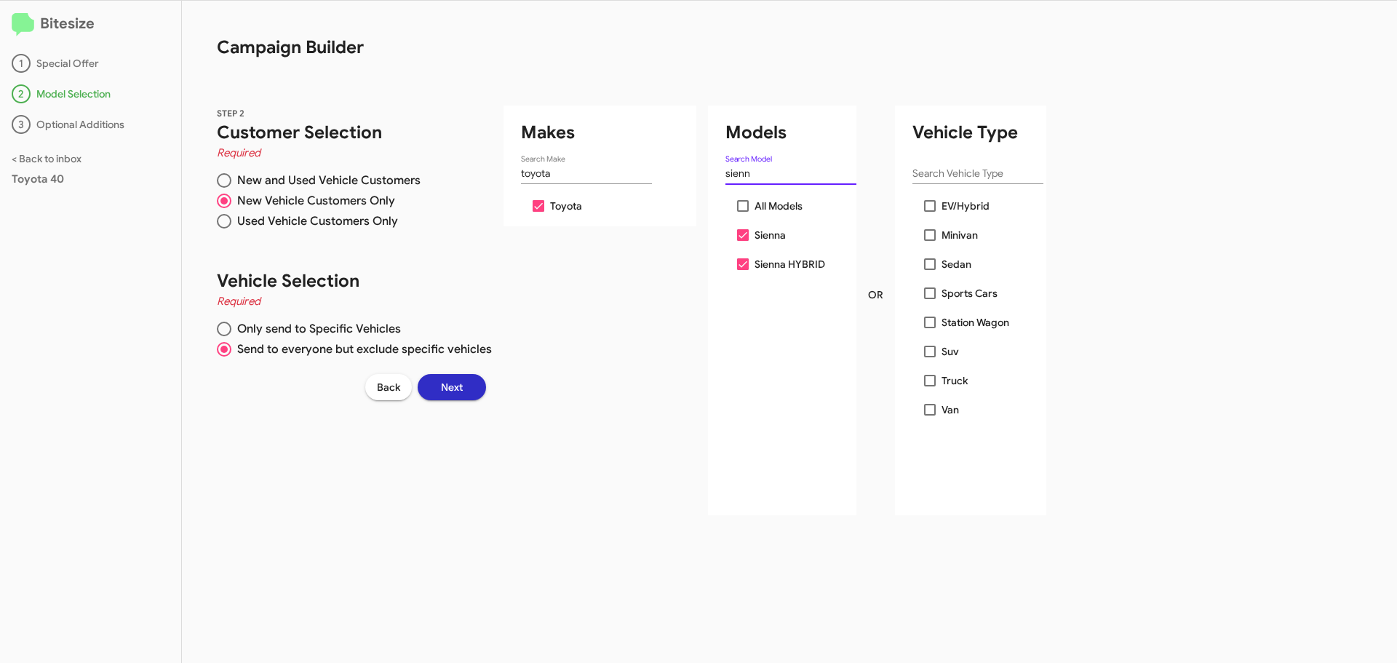
click at [754, 178] on input "sienn" at bounding box center [790, 174] width 131 height 12
click at [755, 175] on input "Search Model" at bounding box center [790, 174] width 131 height 12
type input "4runner"
click at [737, 235] on span at bounding box center [743, 235] width 12 height 12
click at [742, 241] on input "4Runner" at bounding box center [742, 241] width 1 height 1
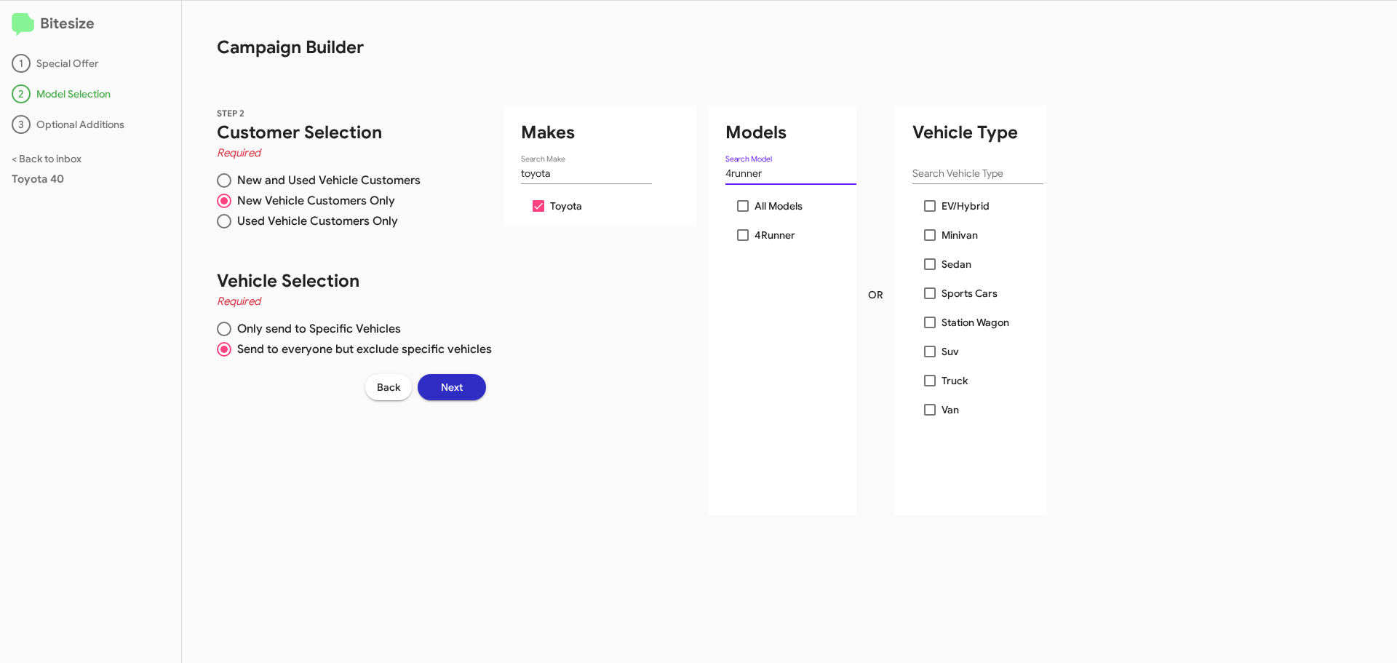
checkbox input "true"
click at [768, 164] on div "4runner Search Model" at bounding box center [790, 170] width 131 height 28
click at [769, 170] on input "4runner" at bounding box center [790, 174] width 131 height 12
type input "high"
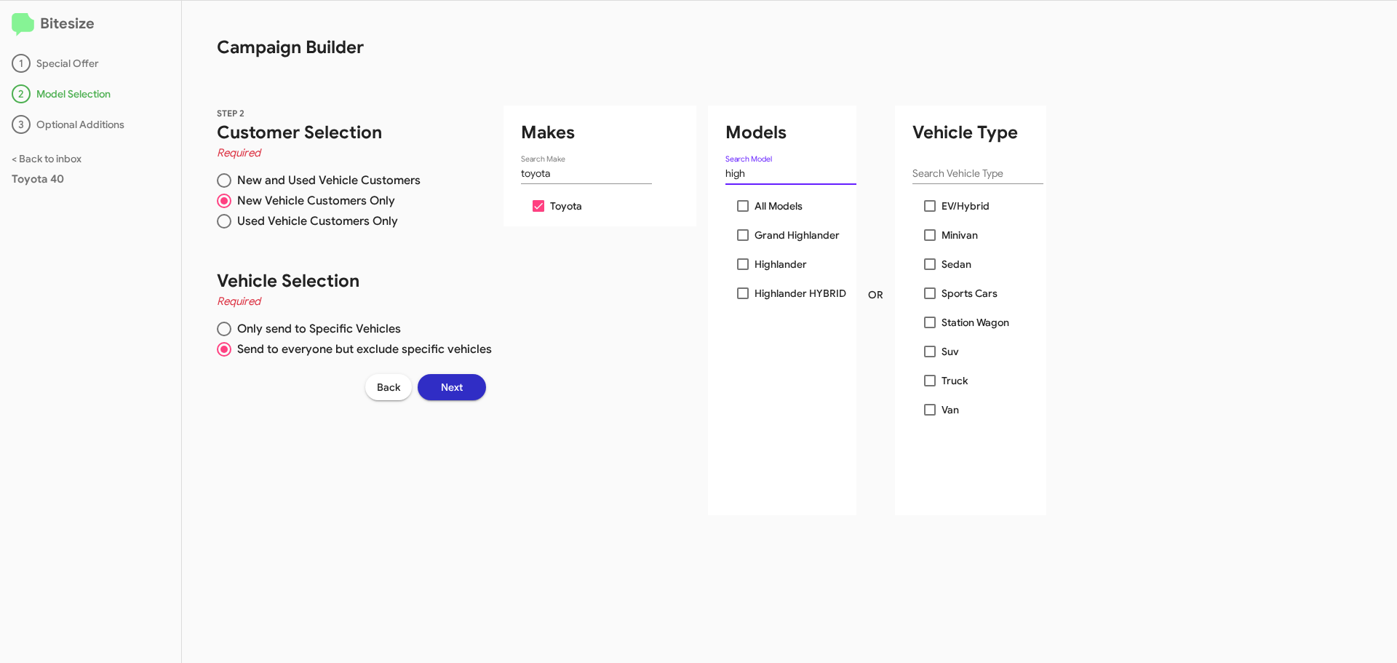
click at [738, 231] on span at bounding box center [743, 235] width 12 height 12
click at [742, 241] on input "Grand Highlander" at bounding box center [742, 241] width 1 height 1
checkbox input "true"
click at [740, 264] on span at bounding box center [743, 264] width 12 height 12
click at [742, 270] on input "Highlander" at bounding box center [742, 270] width 1 height 1
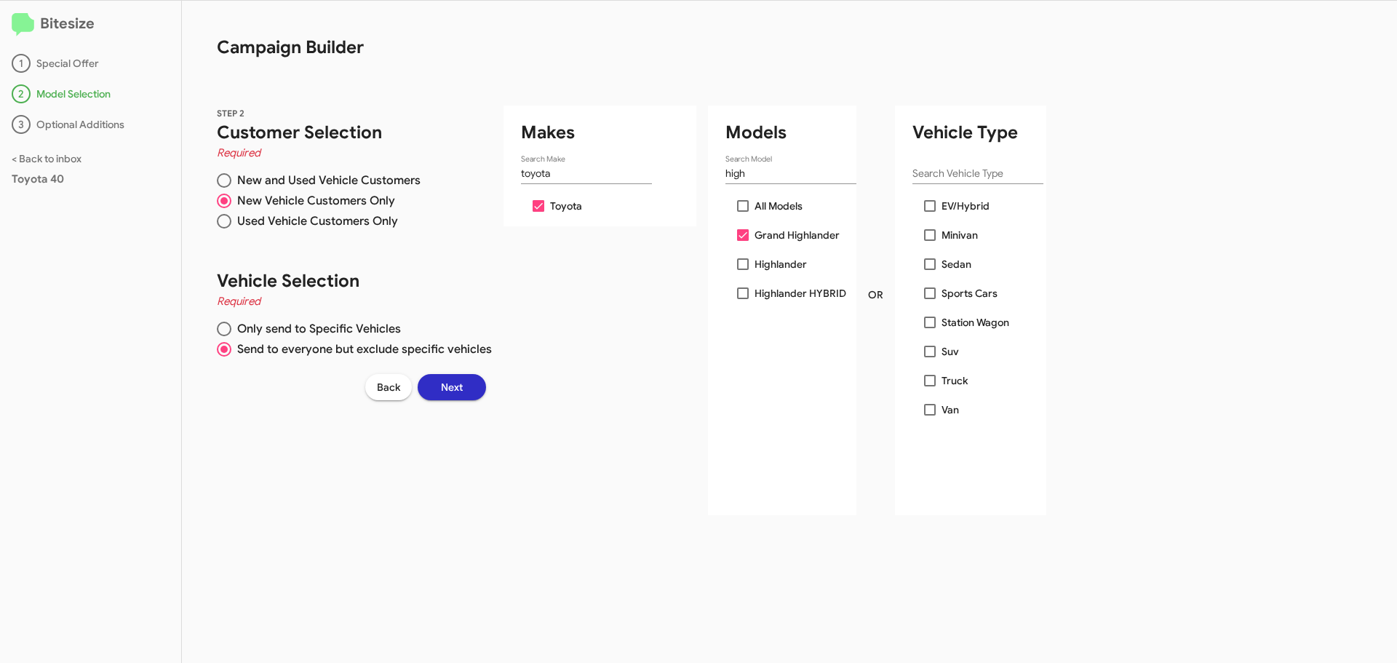
checkbox input "true"
click at [739, 297] on span at bounding box center [743, 293] width 12 height 12
click at [742, 299] on input "Highlander HYBRID" at bounding box center [742, 299] width 1 height 1
checkbox input "true"
click at [755, 178] on input "high" at bounding box center [790, 174] width 131 height 12
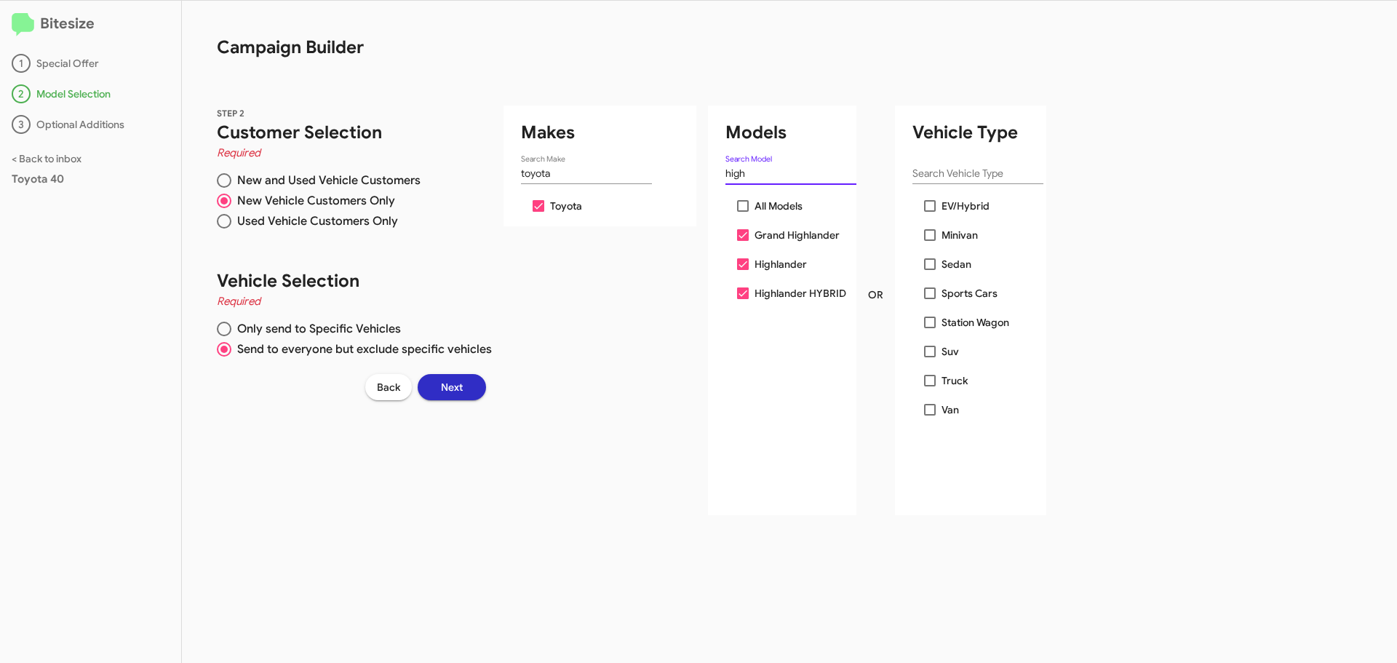
click at [755, 178] on input "high" at bounding box center [790, 174] width 131 height 12
type input "bz"
click at [738, 236] on span at bounding box center [743, 235] width 12 height 12
click at [742, 241] on input "bZ4X" at bounding box center [742, 241] width 1 height 1
checkbox input "true"
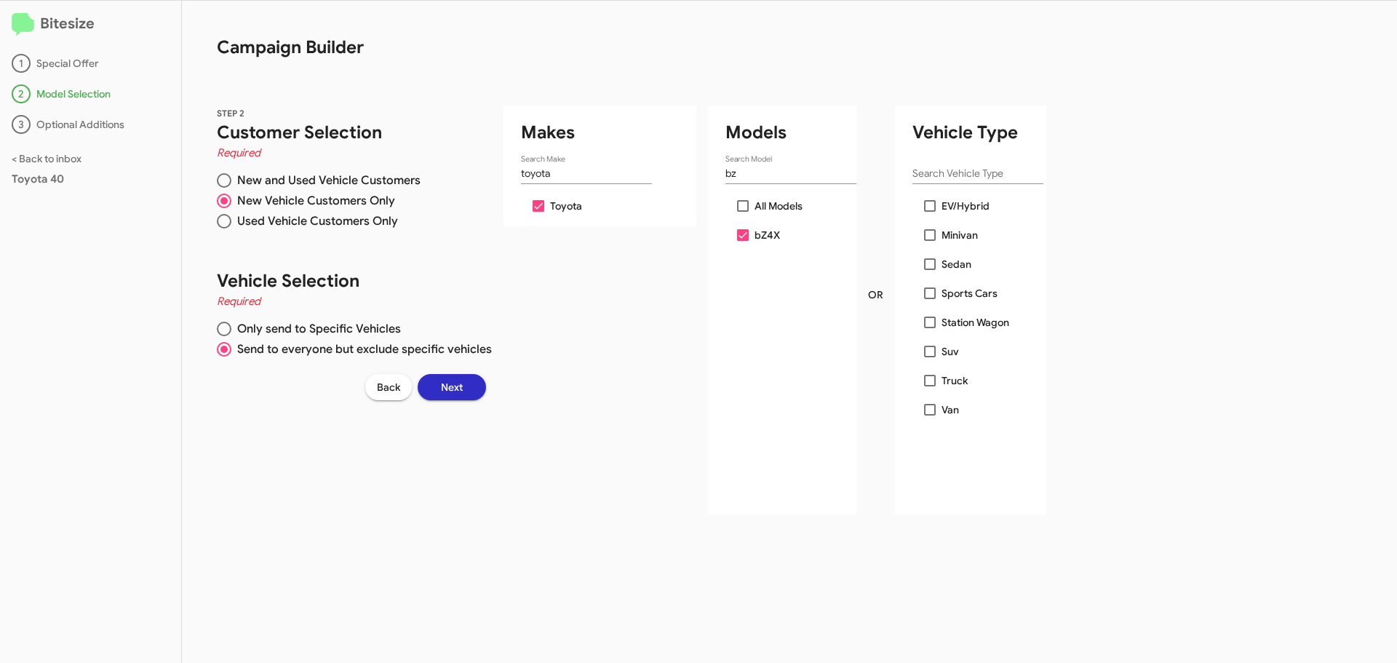
click at [753, 175] on input "bz" at bounding box center [790, 174] width 131 height 12
click at [743, 467] on span at bounding box center [743, 468] width 12 height 12
click at [743, 474] on input "GR 86" at bounding box center [742, 474] width 1 height 1
checkbox input "true"
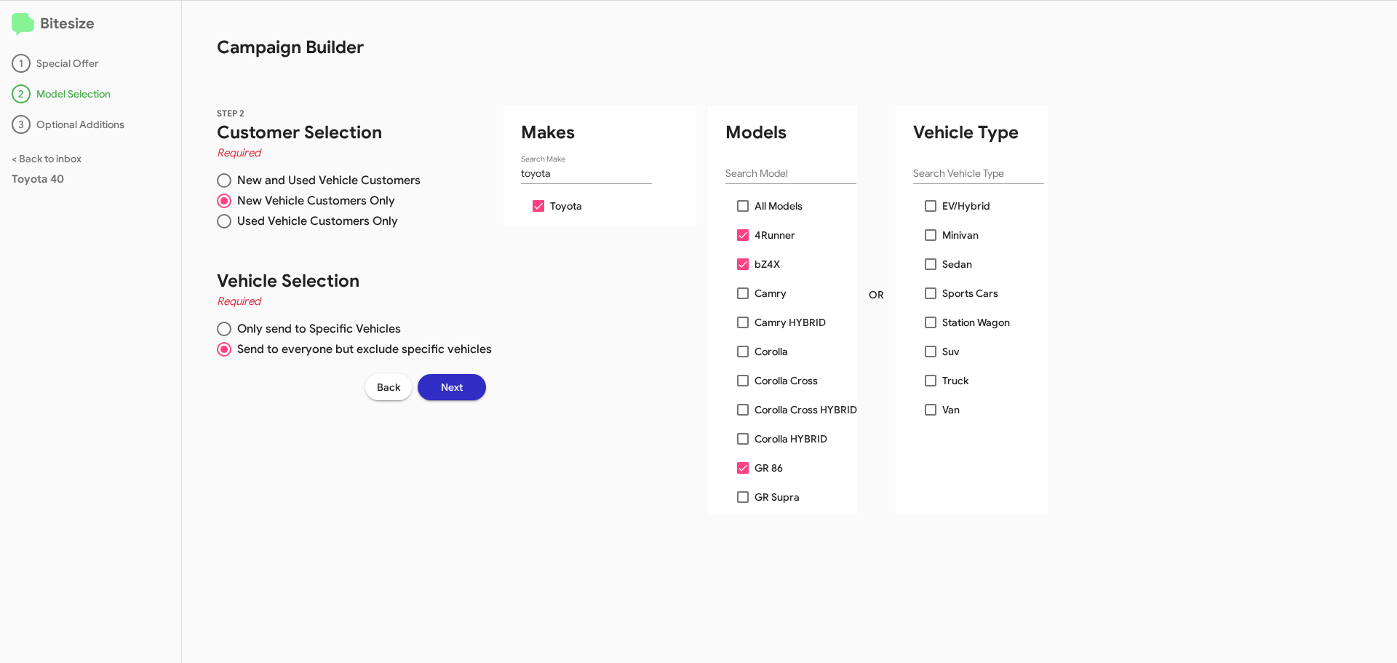
drag, startPoint x: 744, startPoint y: 496, endPoint x: 819, endPoint y: 484, distance: 76.7
click at [744, 497] on span at bounding box center [743, 497] width 12 height 12
click at [743, 503] on input "GR Supra" at bounding box center [742, 503] width 1 height 1
checkbox input "true"
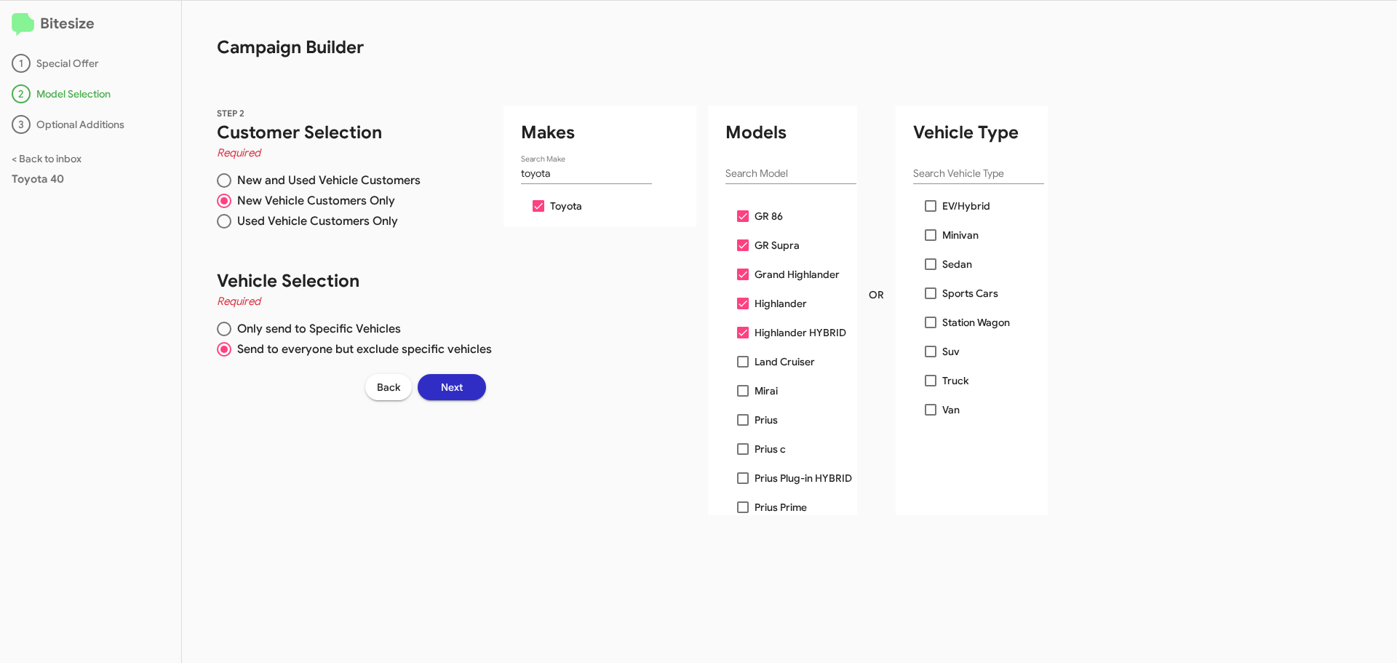
scroll to position [291, 0]
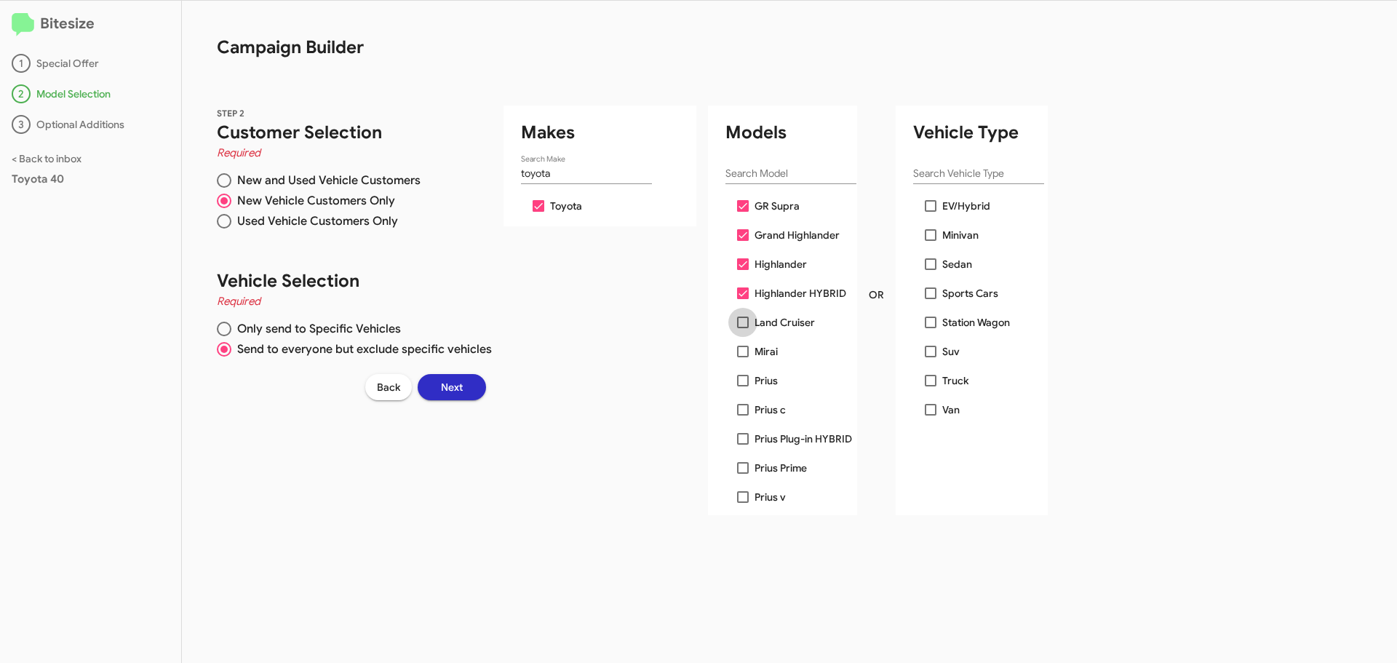
click at [741, 325] on span at bounding box center [743, 322] width 12 height 12
click at [742, 328] on input "Land Cruiser" at bounding box center [742, 328] width 1 height 1
checkbox input "true"
click at [741, 351] on span at bounding box center [743, 352] width 12 height 12
click at [742, 357] on input "Mirai" at bounding box center [742, 357] width 1 height 1
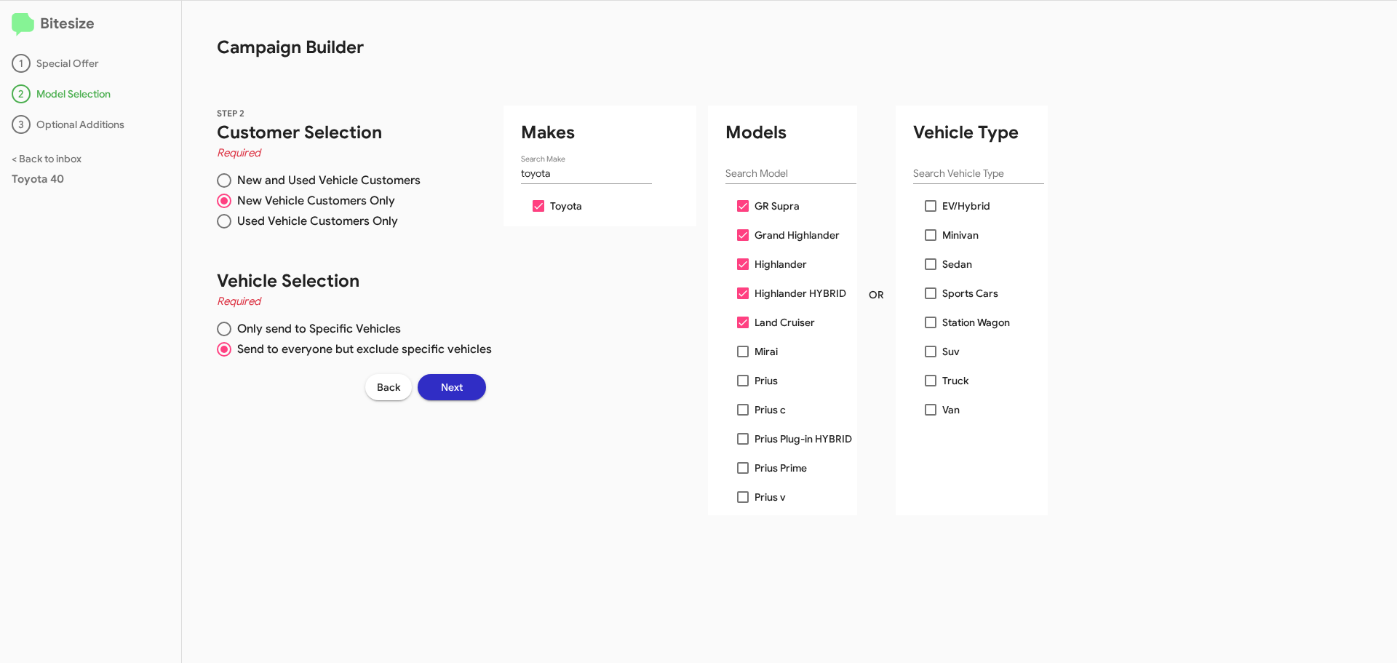
checkbox input "true"
click at [743, 380] on span at bounding box center [743, 381] width 12 height 12
click at [743, 386] on input "Prius" at bounding box center [742, 386] width 1 height 1
checkbox input "true"
drag, startPoint x: 741, startPoint y: 410, endPoint x: 742, endPoint y: 424, distance: 13.8
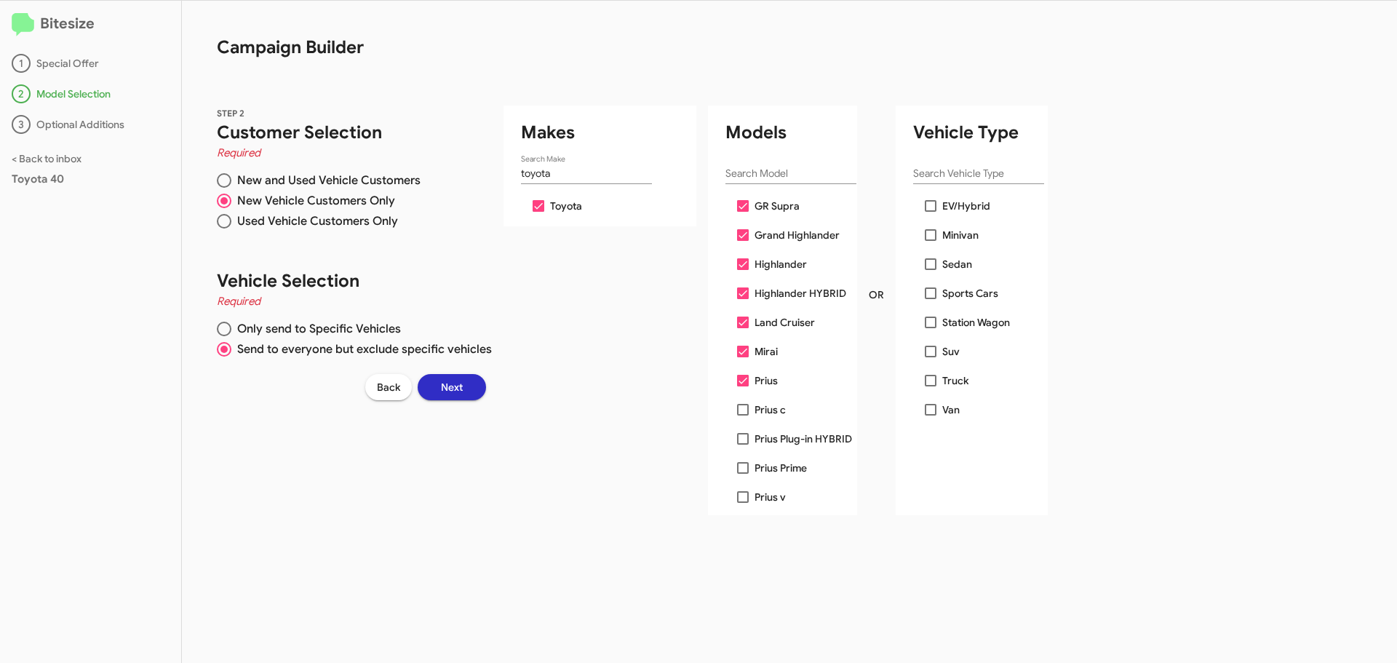
click at [741, 412] on span at bounding box center [743, 410] width 12 height 12
click at [742, 415] on input "Prius c" at bounding box center [742, 415] width 1 height 1
checkbox input "true"
click at [742, 439] on span at bounding box center [743, 439] width 12 height 12
click at [742, 445] on input "Prius Plug-in HYBRID" at bounding box center [742, 445] width 1 height 1
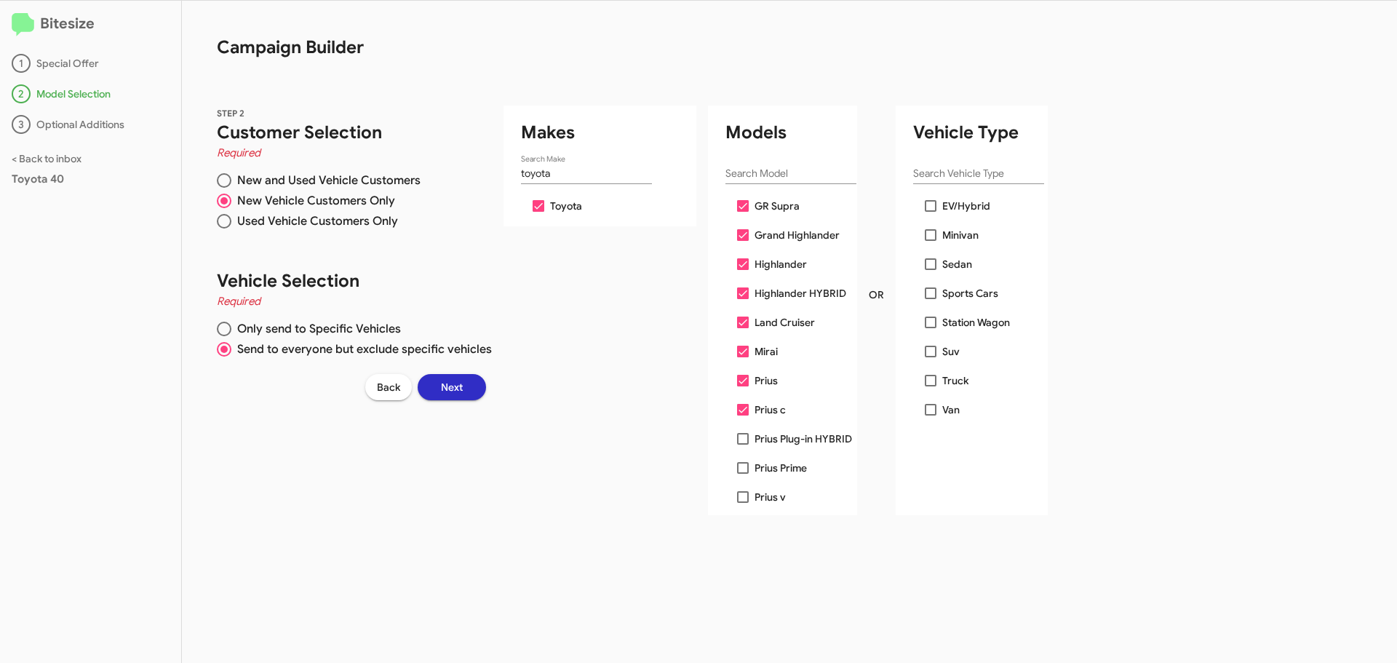
checkbox input "true"
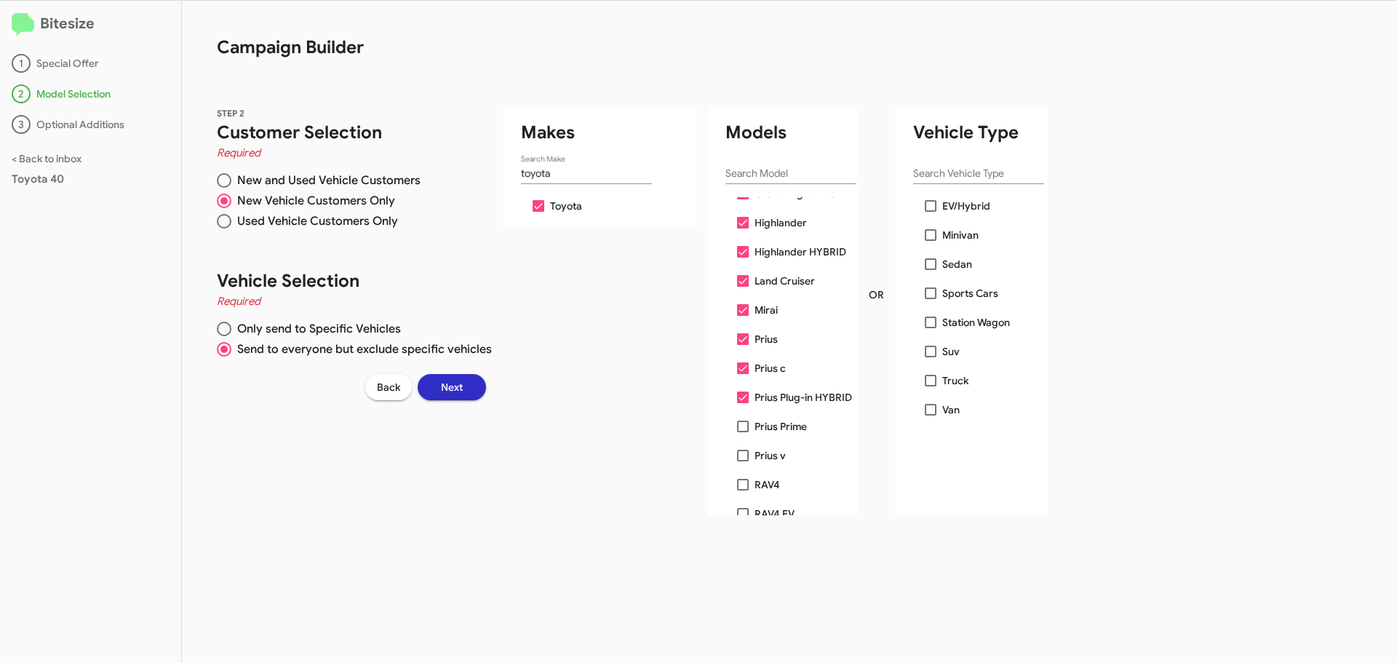
scroll to position [364, 0]
click at [744, 396] on span at bounding box center [743, 395] width 12 height 12
click at [743, 401] on input "Prius Prime" at bounding box center [742, 401] width 1 height 1
checkbox input "true"
click at [744, 426] on span at bounding box center [743, 424] width 12 height 12
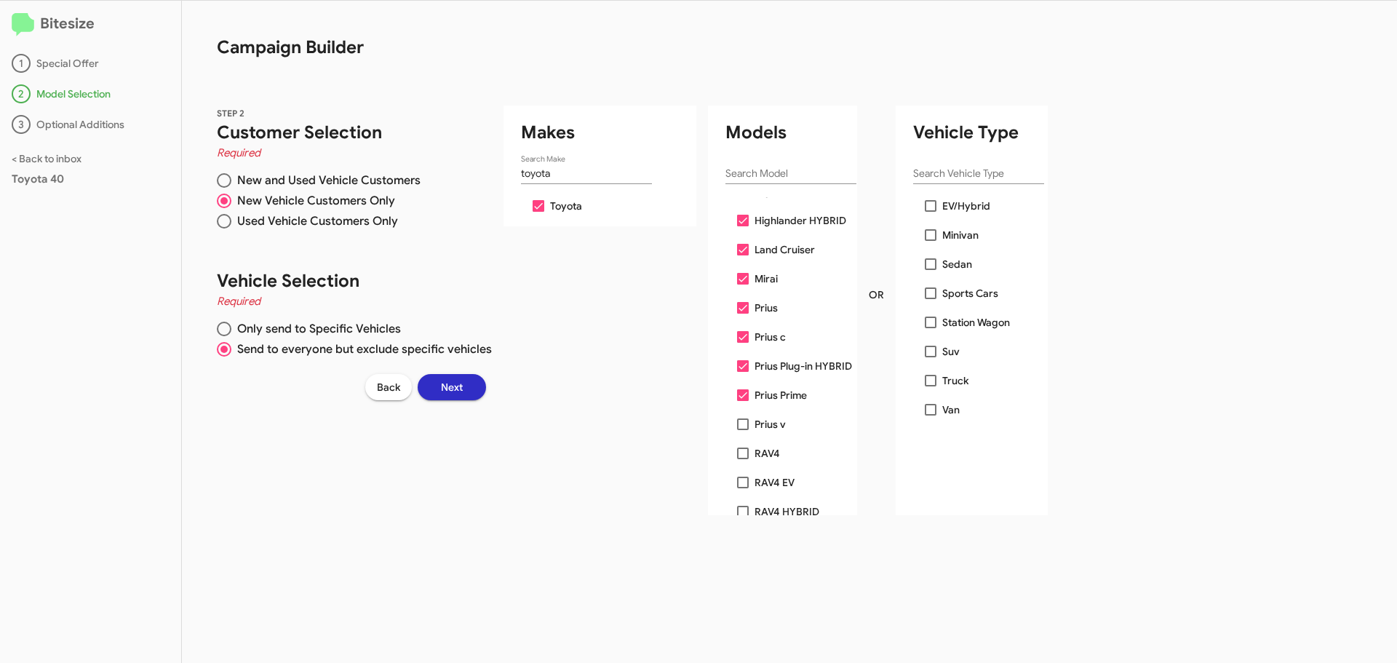
click at [743, 430] on input "Prius v" at bounding box center [742, 430] width 1 height 1
checkbox input "true"
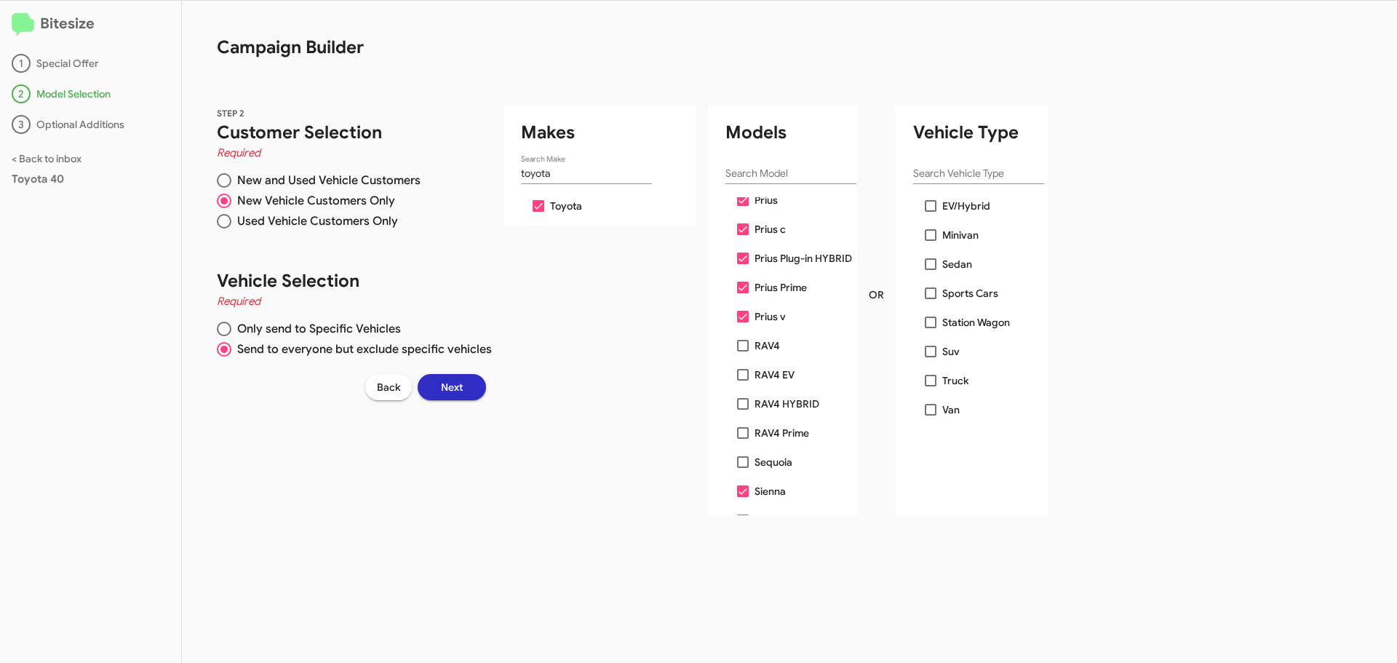
scroll to position [509, 0]
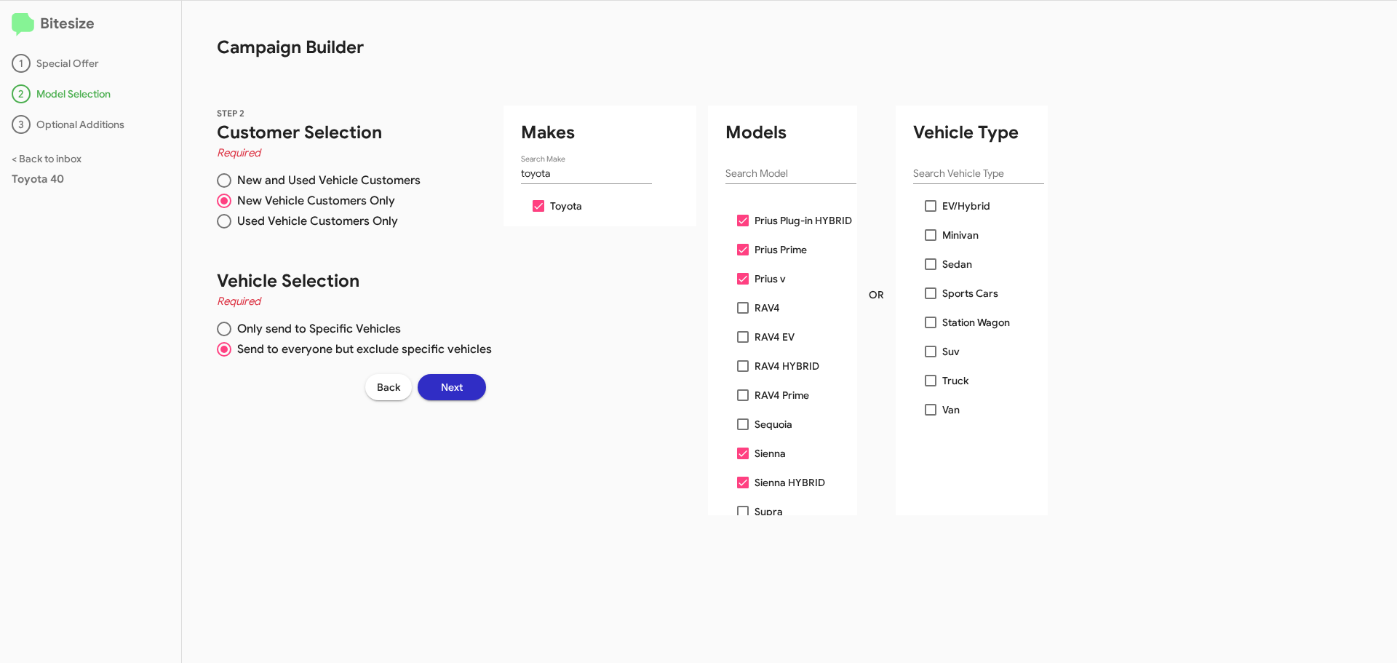
click at [741, 423] on span at bounding box center [743, 424] width 12 height 12
click at [742, 430] on input "Sequoia" at bounding box center [742, 430] width 1 height 1
checkbox input "true"
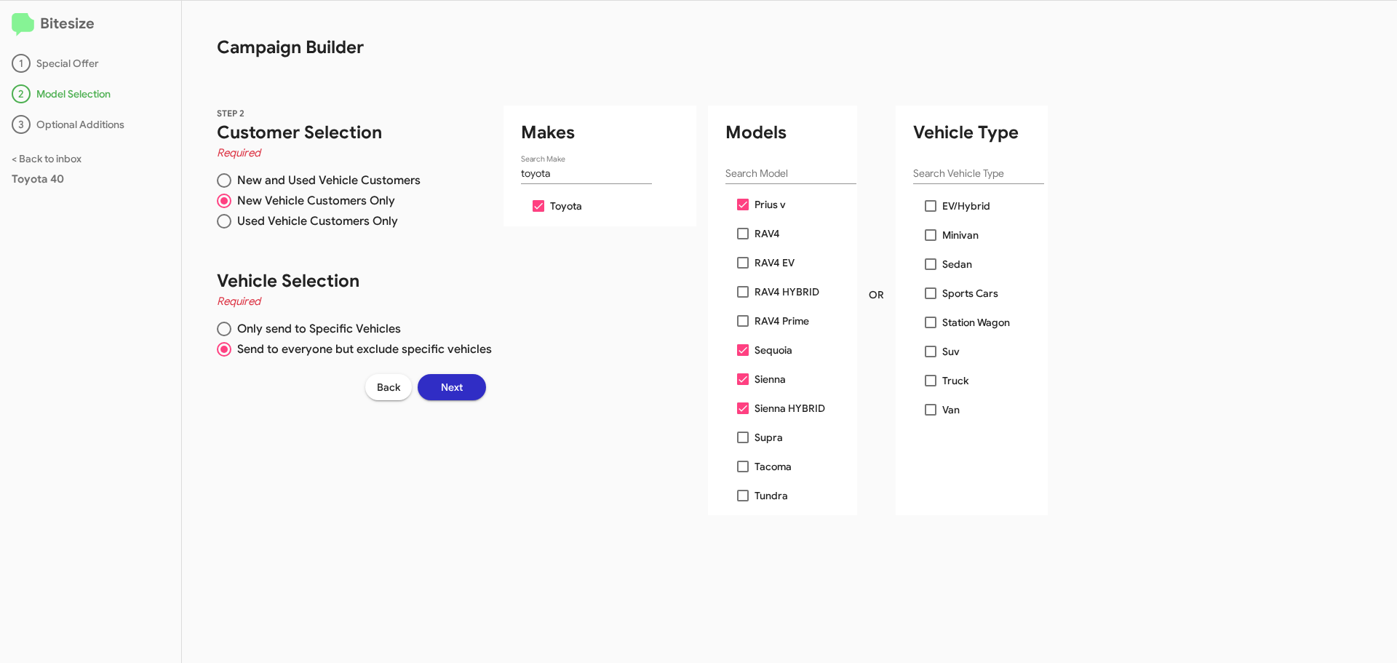
scroll to position [584, 0]
click at [744, 435] on span at bounding box center [743, 437] width 12 height 12
click at [743, 442] on input "Supra" at bounding box center [742, 442] width 1 height 1
checkbox input "true"
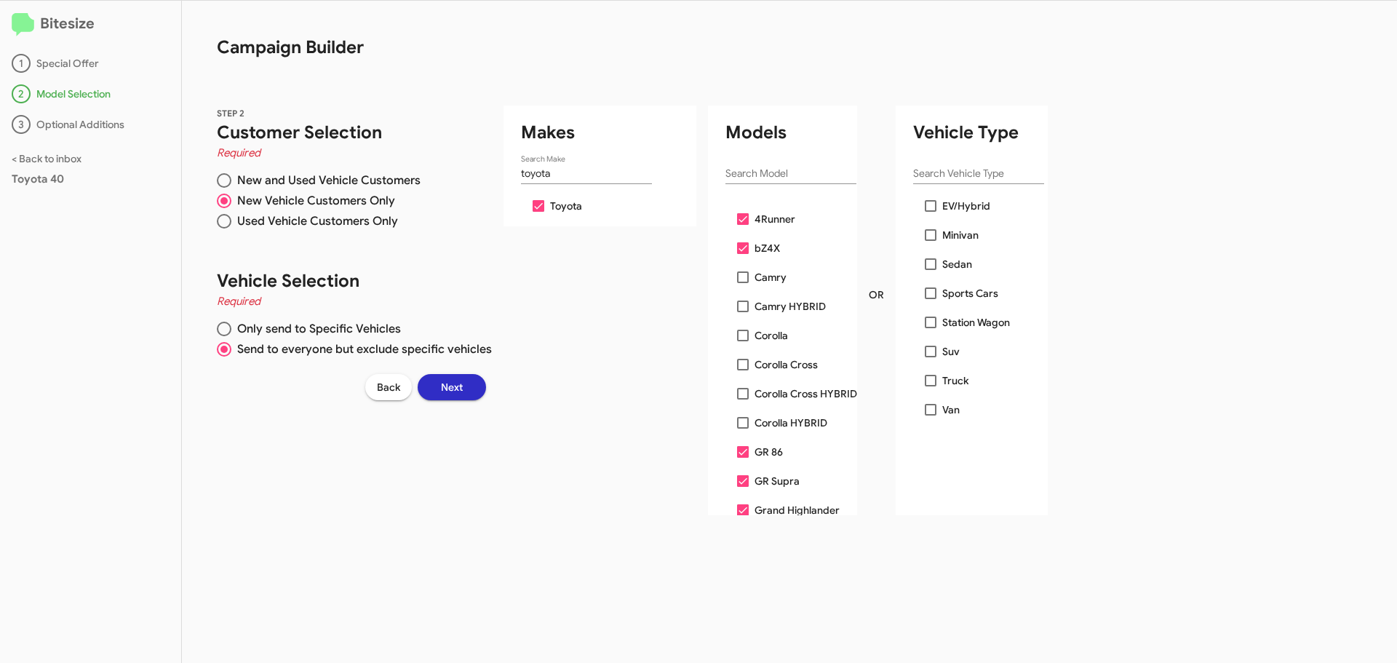
scroll to position [0, 0]
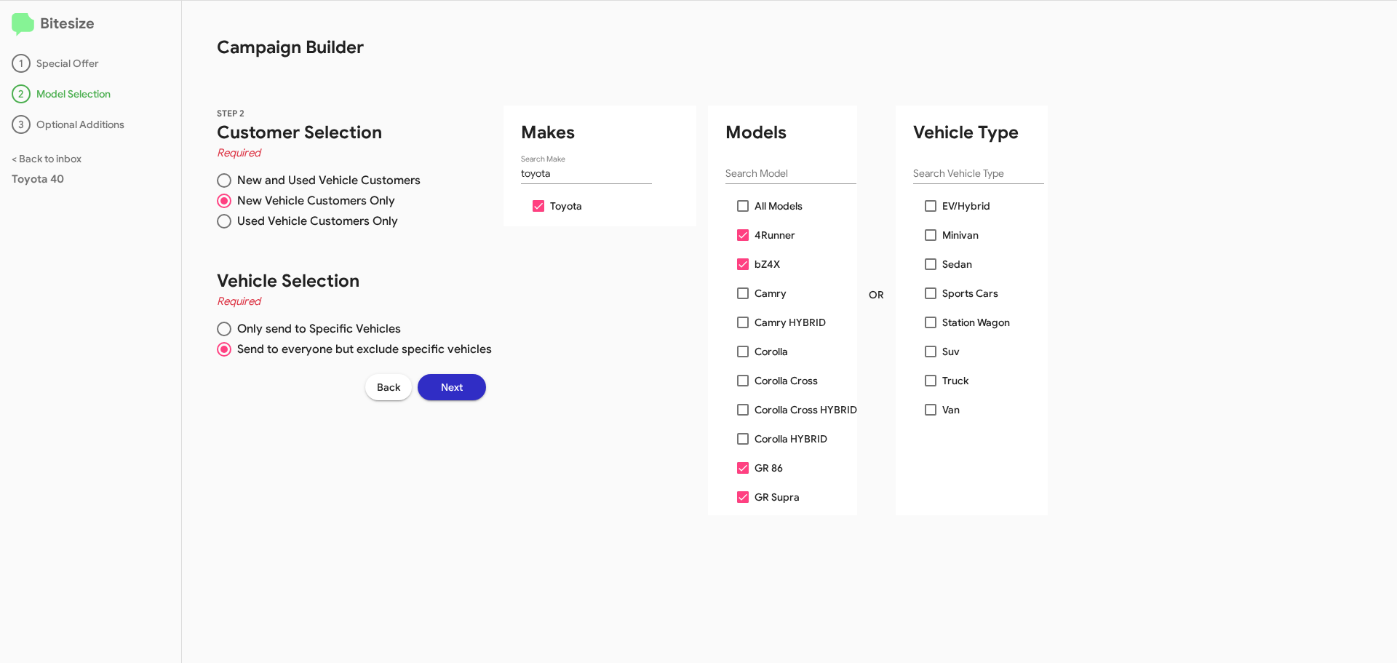
click at [917, 579] on span "Campaign Builder STEP 2 Customer Selection Required New and Used Vehicle Custom…" at bounding box center [591, 332] width 818 height 662
click at [459, 389] on span "Next" at bounding box center [452, 387] width 22 height 26
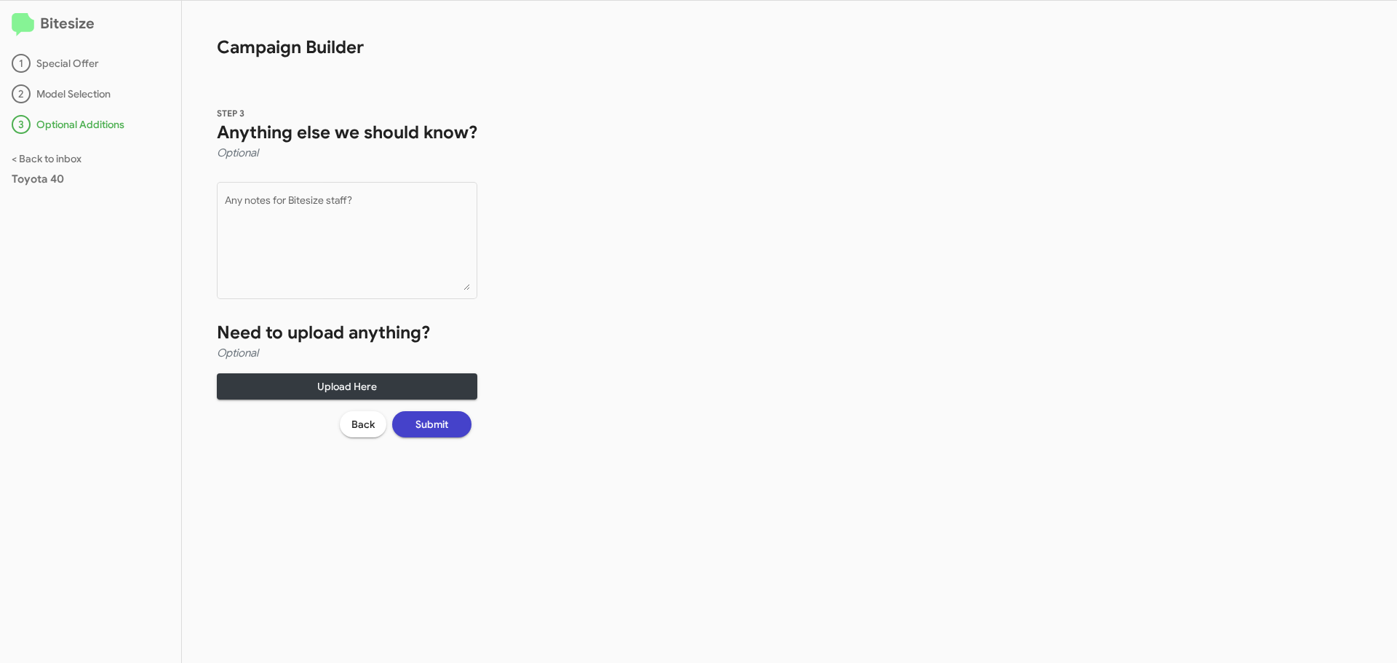
click at [454, 425] on button "Submit" at bounding box center [431, 424] width 79 height 26
